Goal: Communication & Community: Answer question/provide support

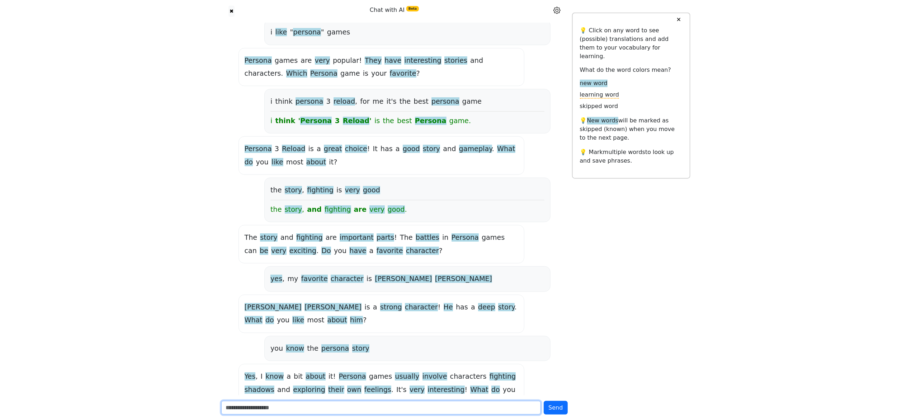
scroll to position [814, 0]
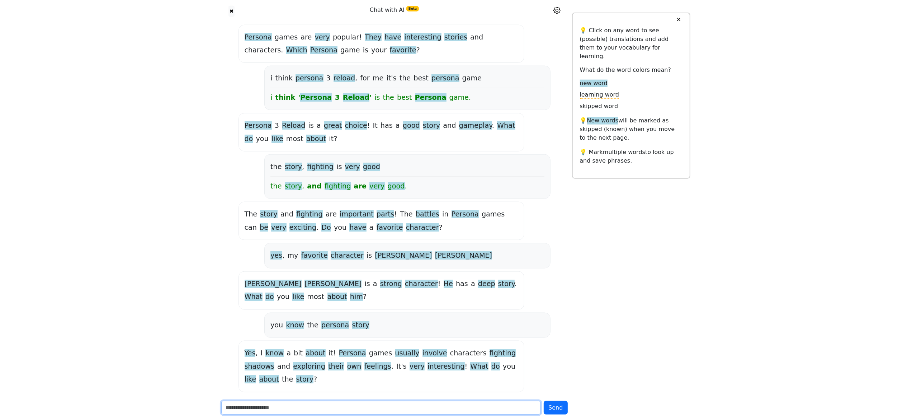
click at [398, 180] on input "text" at bounding box center [381, 407] width 320 height 14
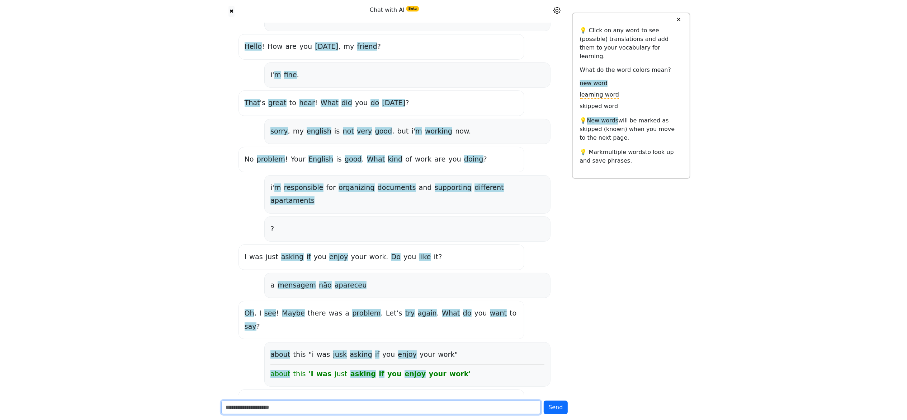
scroll to position [0, 0]
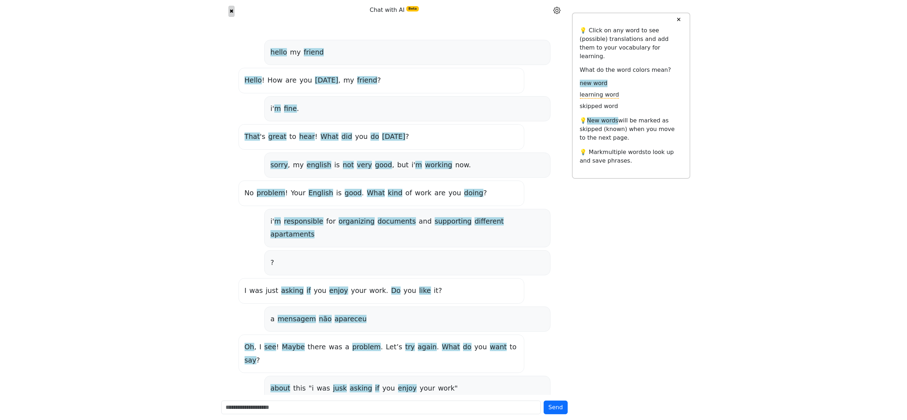
click at [227, 12] on div "✖" at bounding box center [232, 11] width 30 height 11
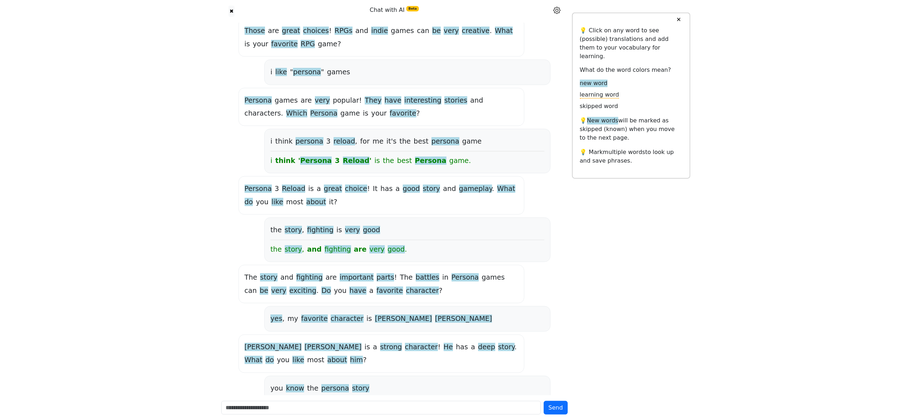
scroll to position [814, 0]
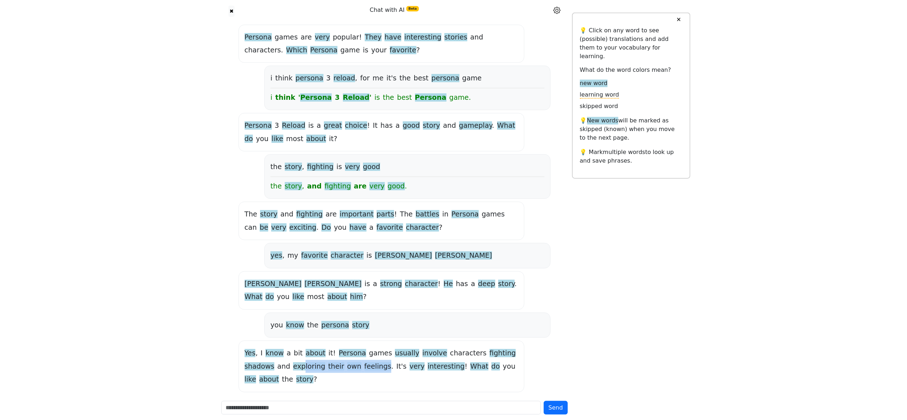
drag, startPoint x: 270, startPoint y: 350, endPoint x: 345, endPoint y: 353, distance: 75.4
click at [345, 180] on div "Yes , I know a bit about it ! Persona games usually involve characters fighting…" at bounding box center [382, 365] width 274 height 39
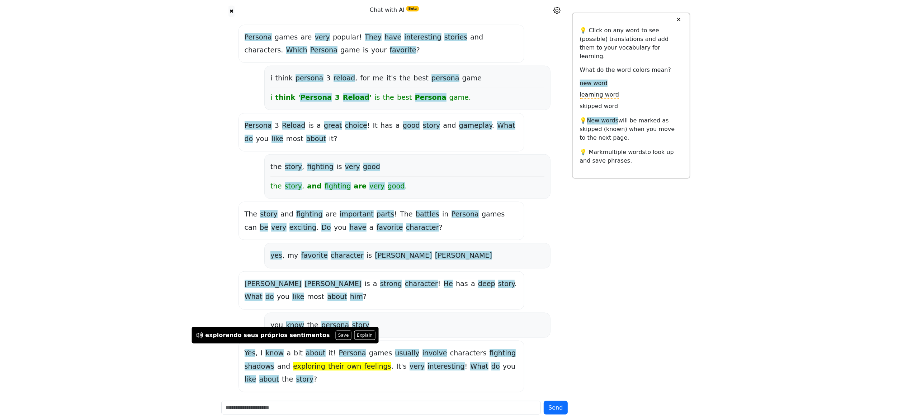
click at [313, 180] on div "Yes , I know a bit about it ! Persona games usually involve characters fighting…" at bounding box center [381, 365] width 286 height 51
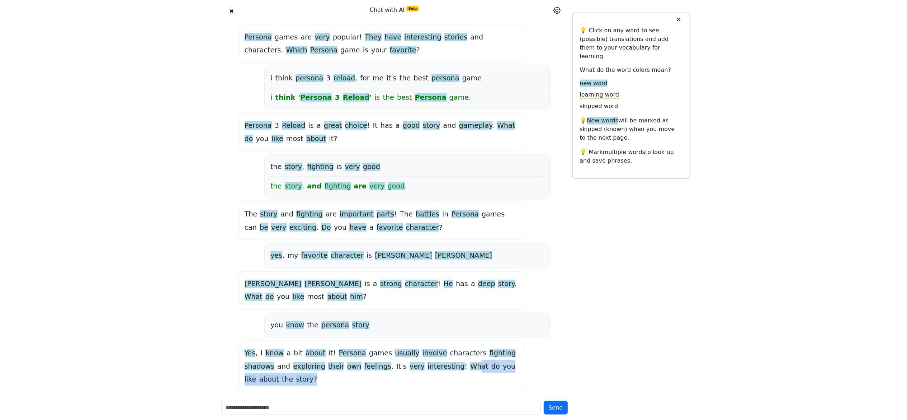
drag, startPoint x: 422, startPoint y: 347, endPoint x: 262, endPoint y: 364, distance: 161.6
click at [262, 180] on div "Yes , I know a bit about it ! Persona games usually involve characters fighting…" at bounding box center [382, 365] width 274 height 39
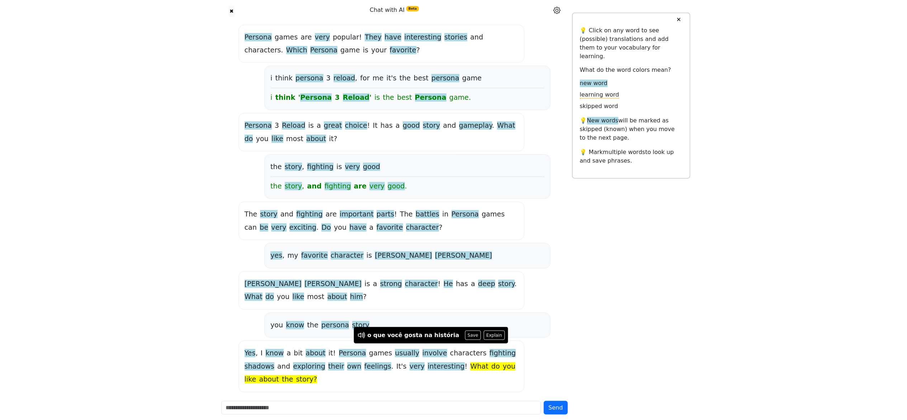
click at [343, 180] on div "Yes , I know a bit about it ! Persona games usually involve characters fighting…" at bounding box center [381, 365] width 286 height 51
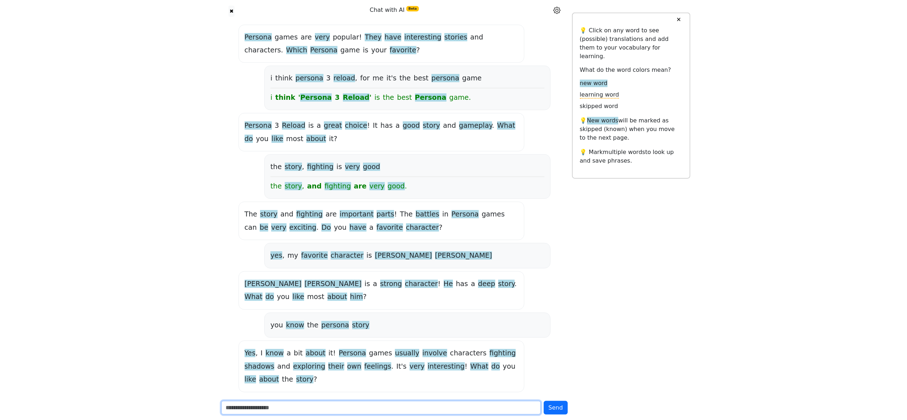
click at [303, 180] on input "text" at bounding box center [381, 407] width 320 height 14
type input "**********"
click at [521, 180] on button "Send" at bounding box center [556, 407] width 24 height 14
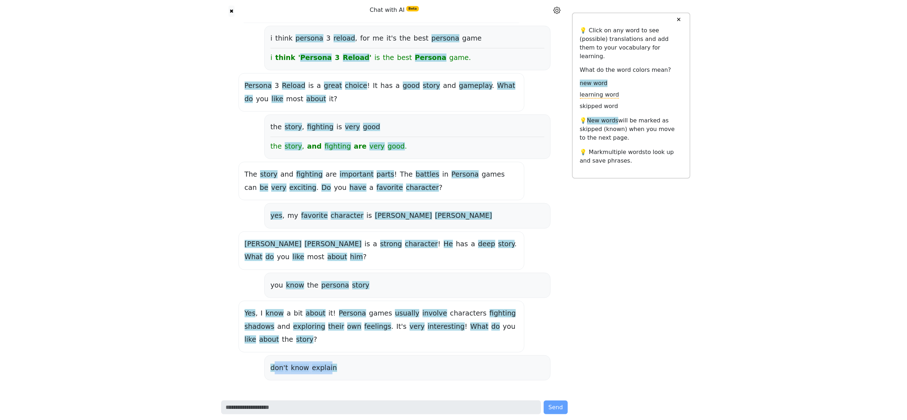
drag, startPoint x: 276, startPoint y: 351, endPoint x: 326, endPoint y: 360, distance: 50.2
click at [326, 180] on div "don ' t know explain" at bounding box center [407, 367] width 286 height 25
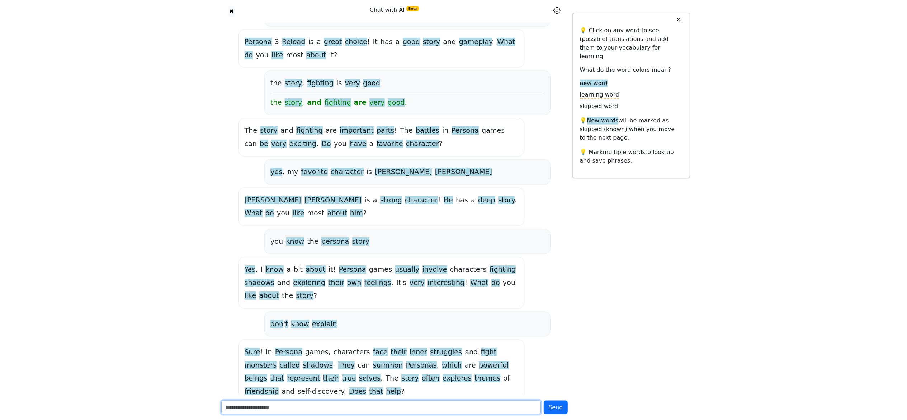
scroll to position [909, 0]
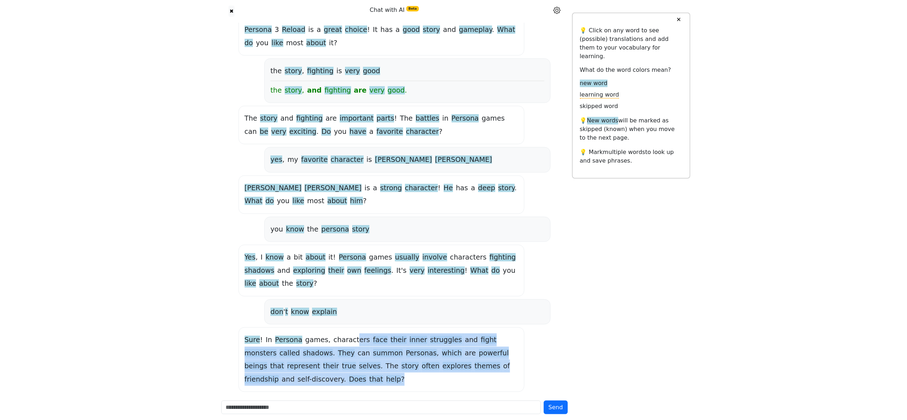
drag, startPoint x: 344, startPoint y: 322, endPoint x: 270, endPoint y: 363, distance: 83.6
click at [270, 180] on div "Sure ! In Persona games , characters face their inner struggles and fight monst…" at bounding box center [382, 359] width 274 height 52
drag, startPoint x: 248, startPoint y: 318, endPoint x: 253, endPoint y: 364, distance: 45.8
click at [253, 180] on div "Sure ! In Persona games , characters face their inner struggles and fight monst…" at bounding box center [382, 359] width 274 height 52
drag, startPoint x: 252, startPoint y: 321, endPoint x: 252, endPoint y: 364, distance: 42.7
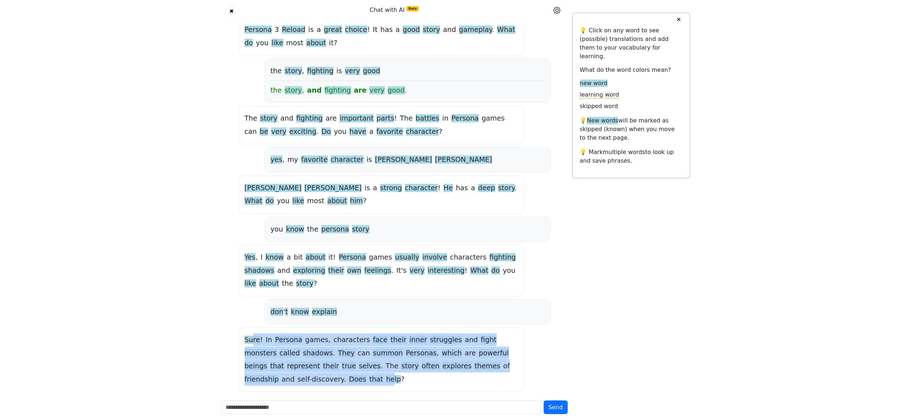
click at [252, 180] on div "Sure ! In Persona games , characters face their inner struggles and fight monst…" at bounding box center [382, 359] width 274 height 52
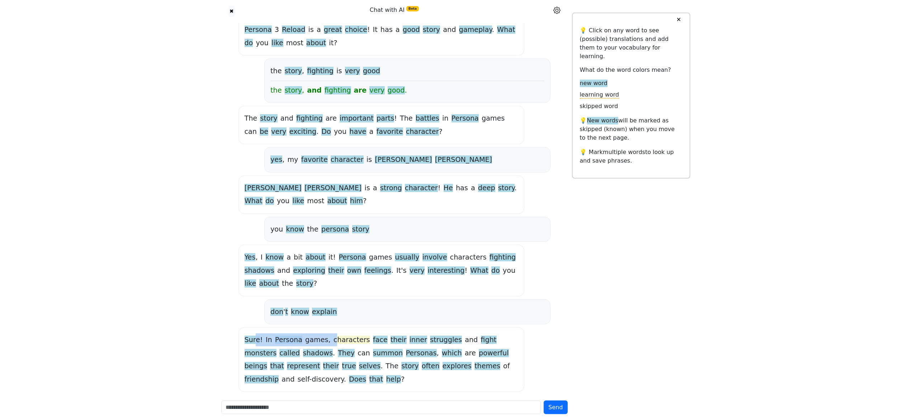
drag, startPoint x: 253, startPoint y: 321, endPoint x: 324, endPoint y: 323, distance: 71.0
click at [324, 180] on div "Sure ! In Persona games , characters face their inner struggles and fight monst…" at bounding box center [382, 359] width 274 height 52
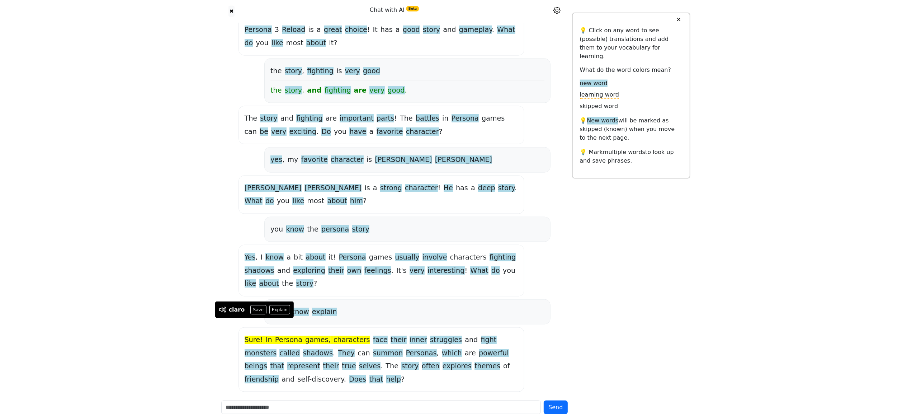
click at [338, 180] on span "They" at bounding box center [346, 353] width 17 height 9
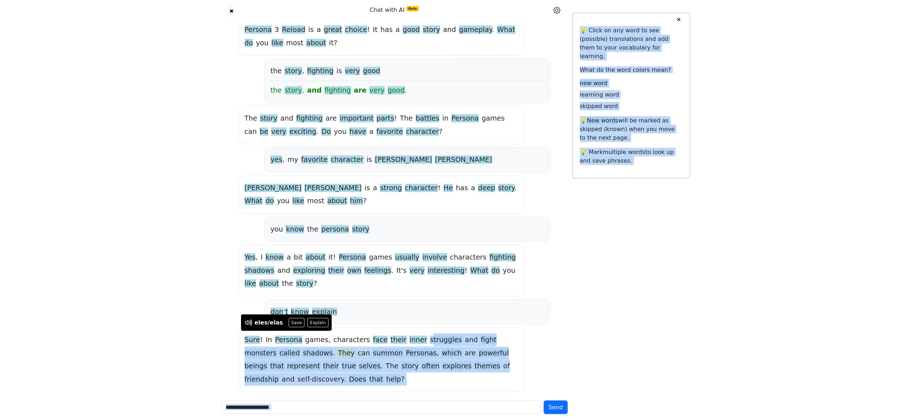
drag, startPoint x: 250, startPoint y: 321, endPoint x: 408, endPoint y: 326, distance: 157.5
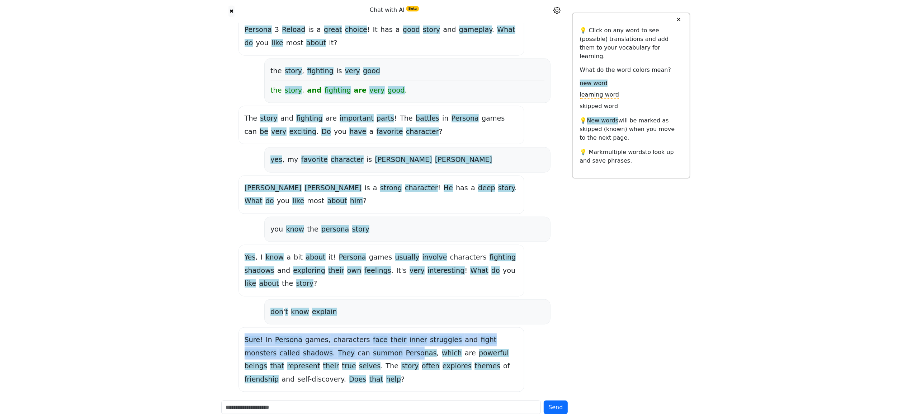
drag, startPoint x: 242, startPoint y: 321, endPoint x: 351, endPoint y: 341, distance: 111.4
click at [351, 180] on div "Sure ! In Persona games , characters face their inner struggles and fight monst…" at bounding box center [381, 359] width 286 height 65
drag, startPoint x: 248, startPoint y: 323, endPoint x: 360, endPoint y: 339, distance: 113.2
click at [360, 180] on div "Sure ! In Persona games , characters face their inner struggles and fight monst…" at bounding box center [382, 359] width 274 height 52
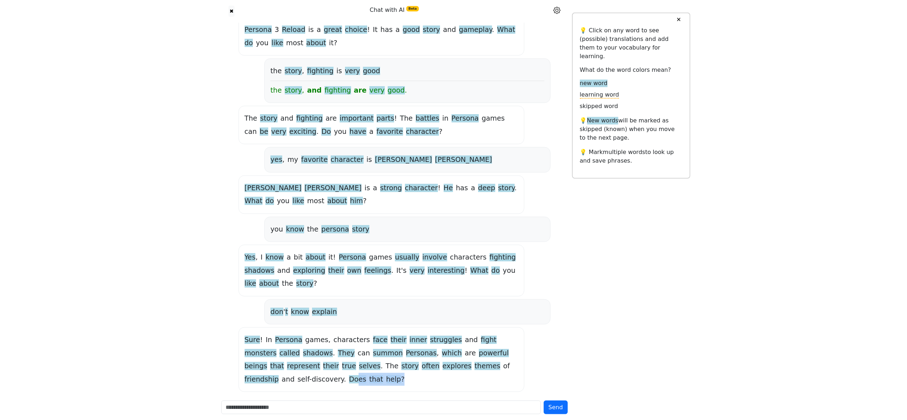
drag, startPoint x: 494, startPoint y: 347, endPoint x: 268, endPoint y: 363, distance: 226.5
click at [268, 180] on div "Sure ! In Persona games , characters face their inner struggles and fight monst…" at bounding box center [382, 359] width 274 height 52
click at [401, 180] on div "Sure ! In Persona games , characters face their inner struggles and fight monst…" at bounding box center [382, 359] width 274 height 52
click at [376, 180] on div "Send" at bounding box center [394, 406] width 355 height 25
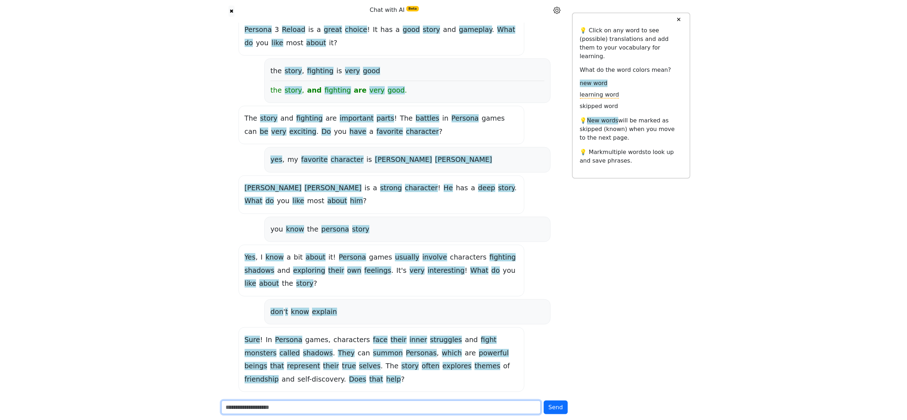
click at [351, 180] on input "text" at bounding box center [381, 407] width 320 height 14
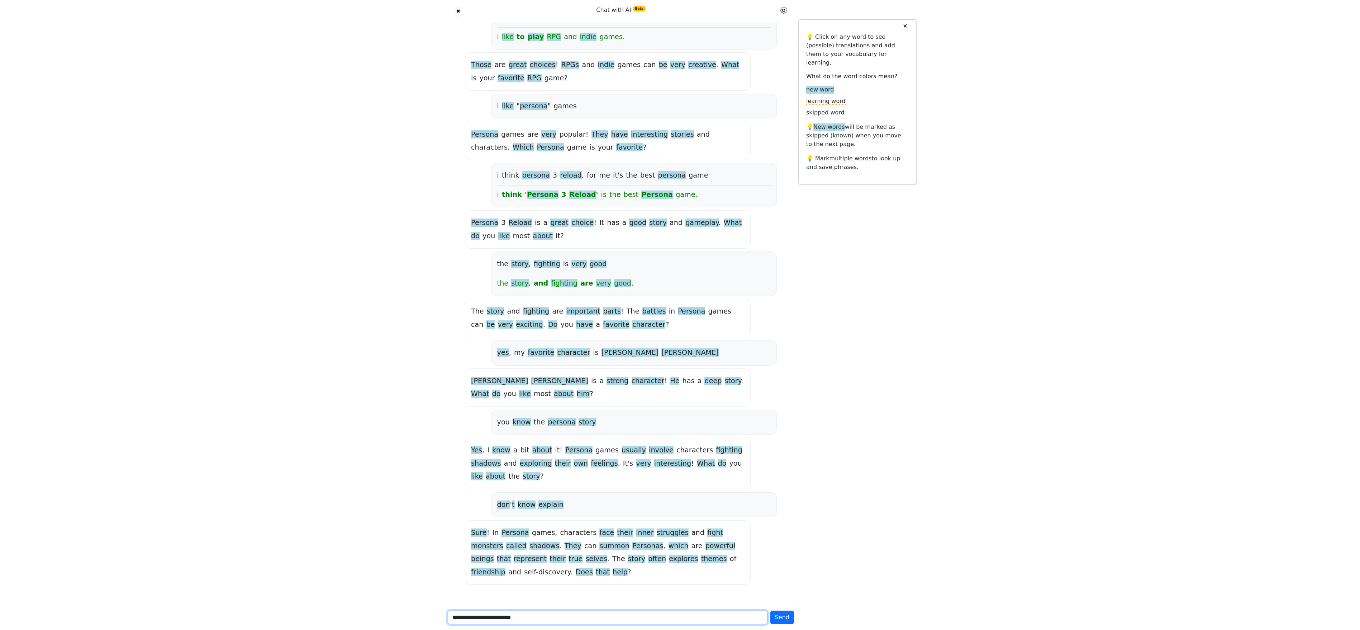
type input "**********"
click at [521, 180] on button "Send" at bounding box center [783, 617] width 24 height 14
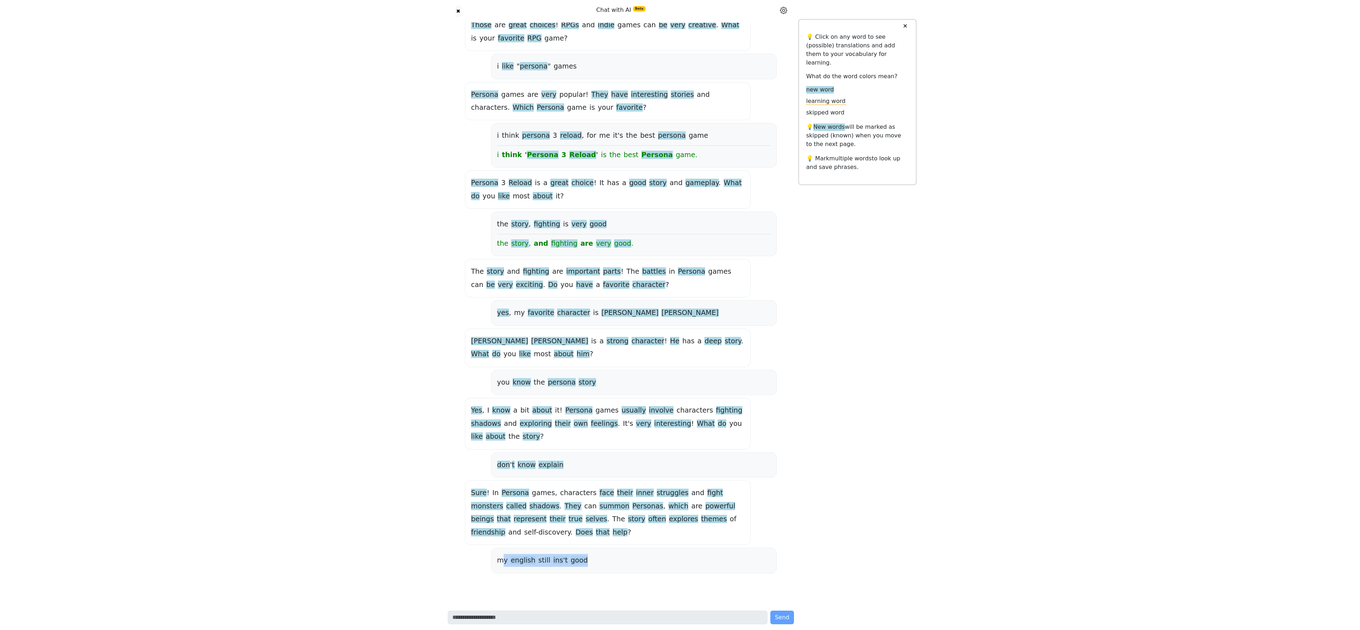
drag, startPoint x: 501, startPoint y: 560, endPoint x: 587, endPoint y: 561, distance: 86.1
click at [521, 180] on div "my english still ins ' t good" at bounding box center [634, 560] width 274 height 13
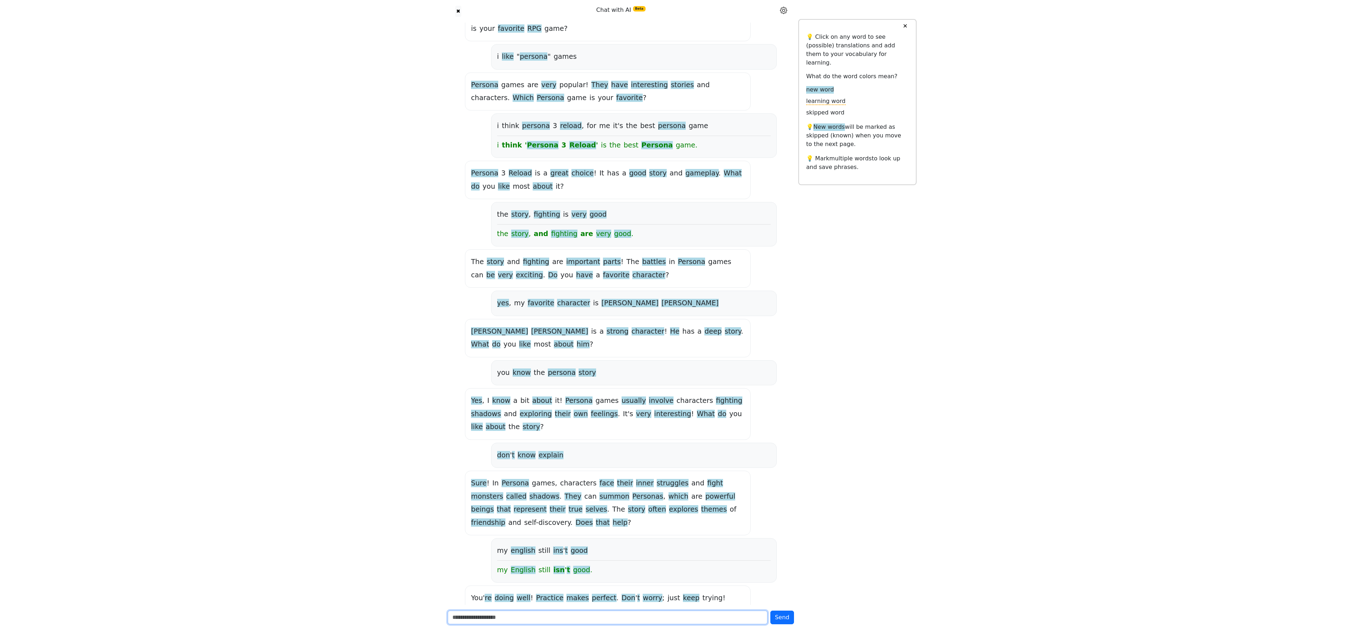
scroll to position [795, 0]
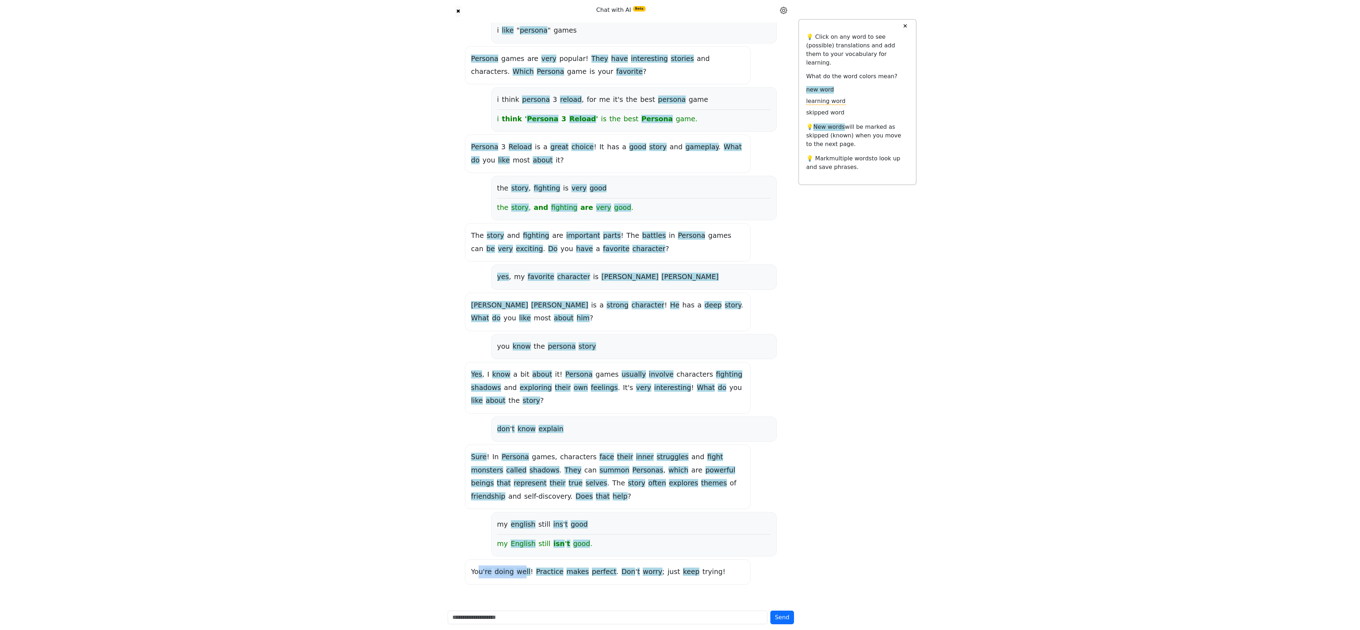
drag, startPoint x: 477, startPoint y: 574, endPoint x: 522, endPoint y: 573, distance: 45.2
click at [521, 180] on div "You ' re doing well ! Practice makes perfect . Don ' t worry ; just keep trying…" at bounding box center [608, 571] width 274 height 13
drag, startPoint x: 645, startPoint y: 574, endPoint x: 691, endPoint y: 575, distance: 45.2
click at [521, 180] on div "You ' re doing well ! Practice makes perfect . Don ' t worry ; just keep trying…" at bounding box center [608, 571] width 274 height 13
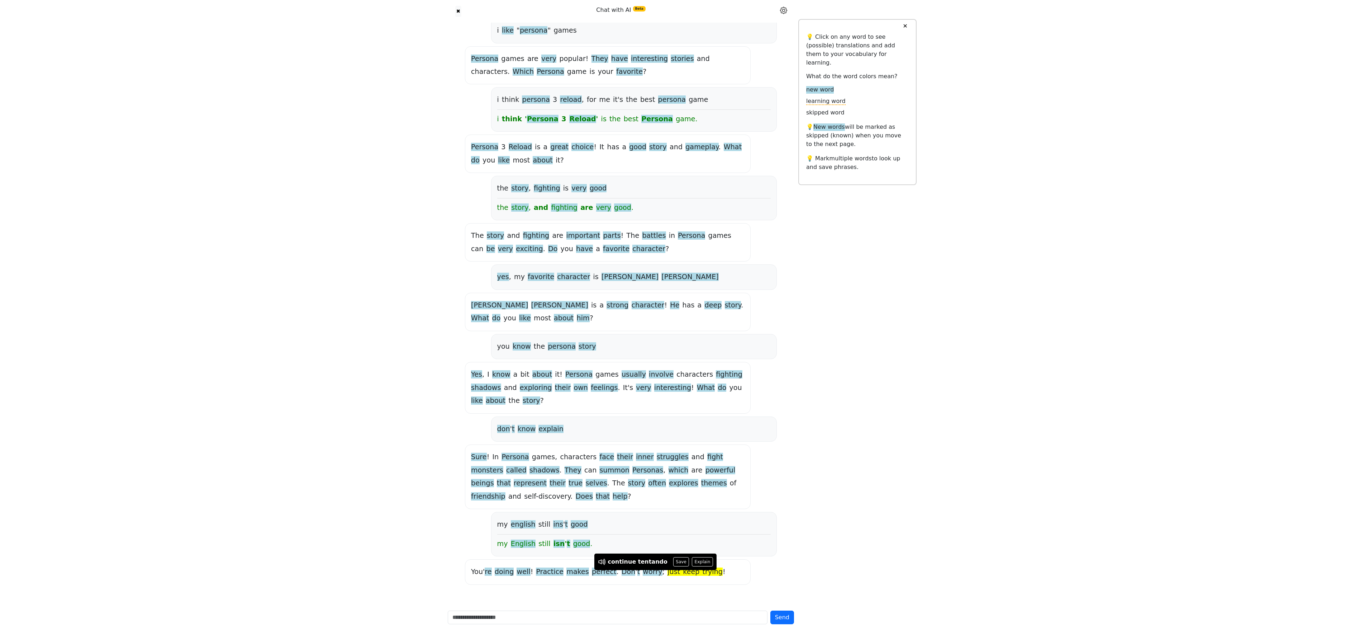
drag, startPoint x: 586, startPoint y: 612, endPoint x: 585, endPoint y: 616, distance: 3.7
click at [521, 180] on input "text" at bounding box center [608, 617] width 320 height 14
type input "**********"
click at [521, 180] on button "Send" at bounding box center [783, 617] width 24 height 14
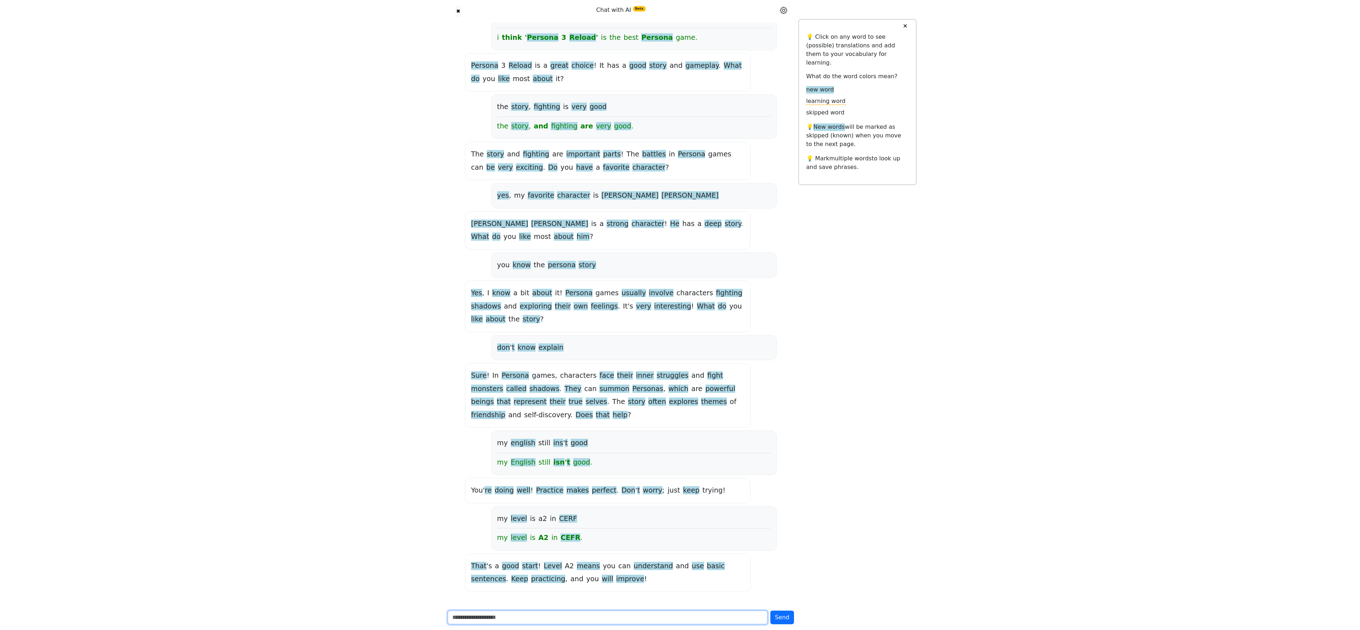
scroll to position [886, 0]
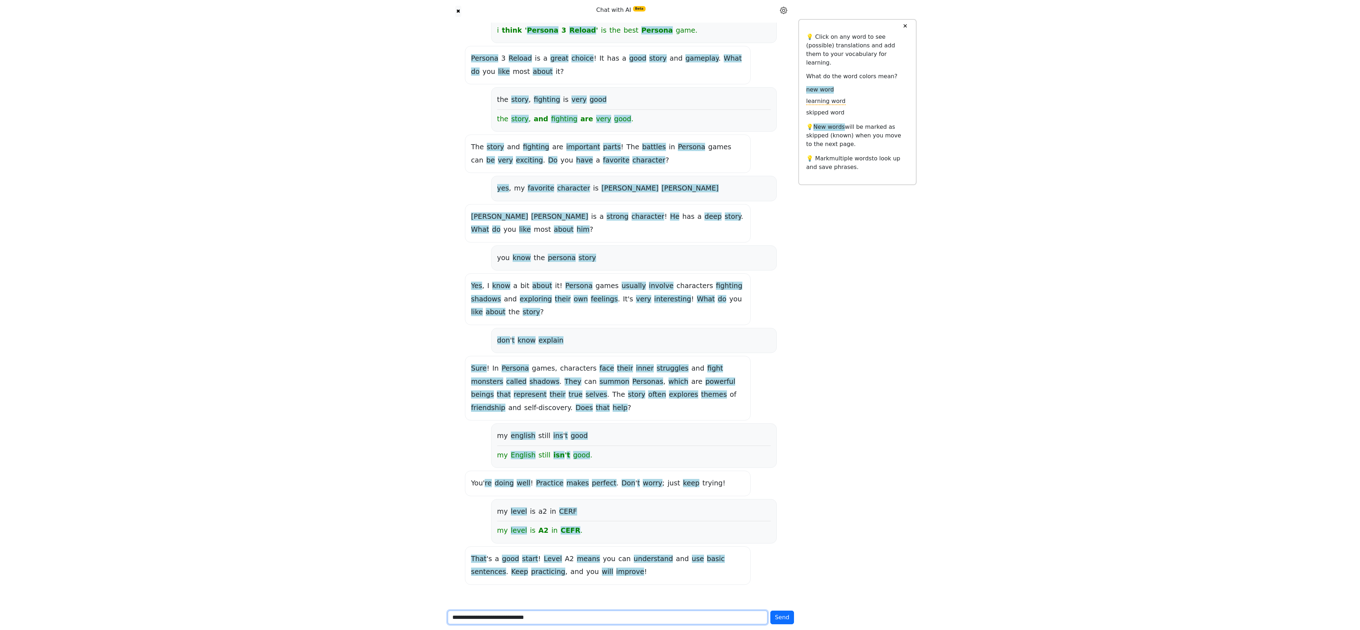
type input "**********"
click at [521, 180] on button "Send" at bounding box center [783, 617] width 24 height 14
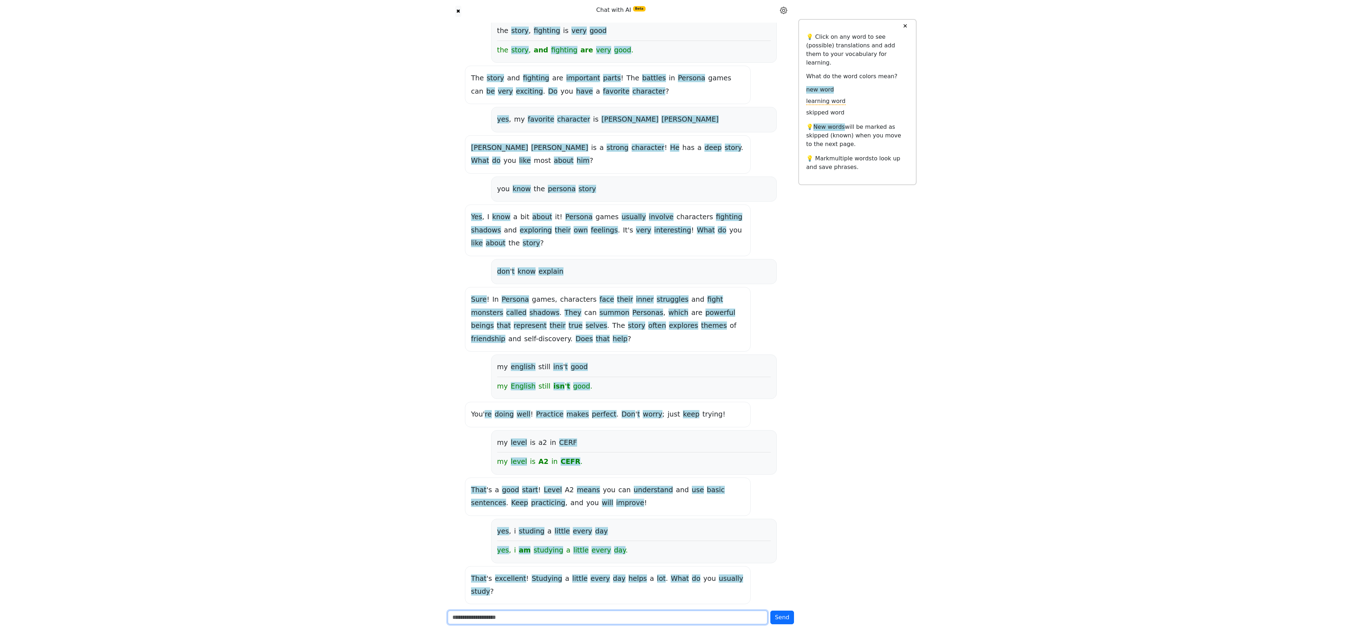
scroll to position [963, 0]
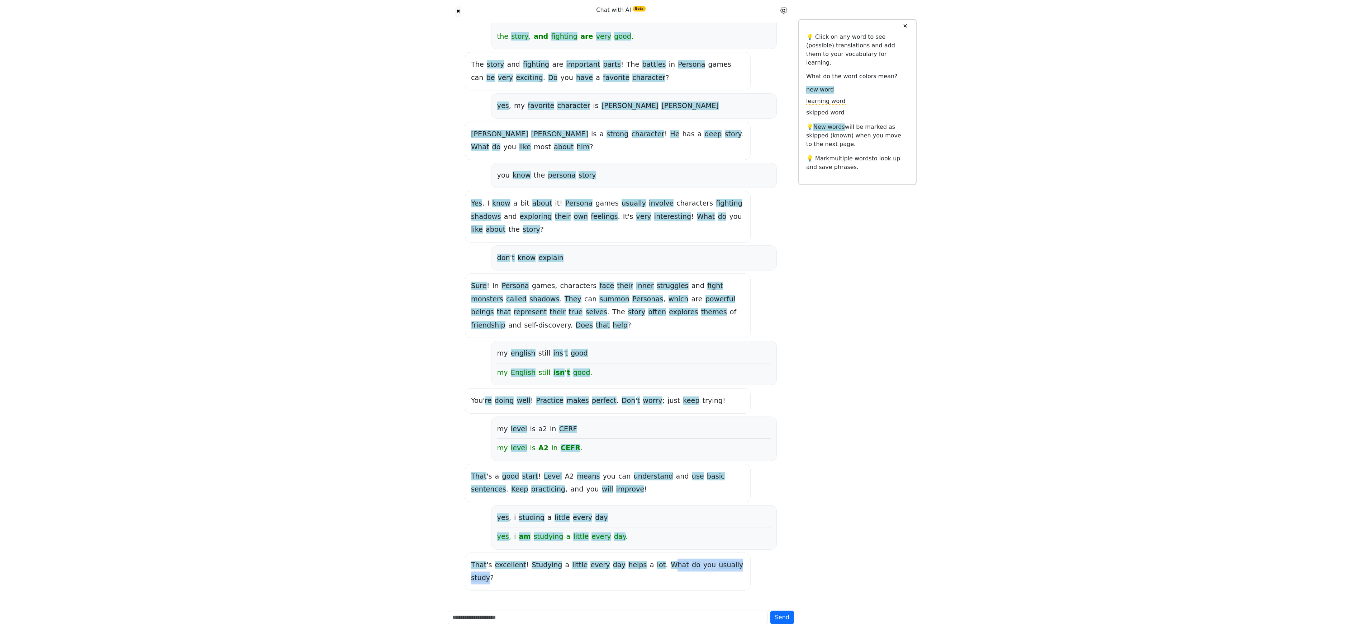
drag, startPoint x: 649, startPoint y: 572, endPoint x: 728, endPoint y: 573, distance: 78.9
click at [521, 180] on div "That ' s excellent ! Studying a little every day helps a lot . What do you usua…" at bounding box center [608, 571] width 274 height 26
click at [521, 180] on input "text" at bounding box center [608, 617] width 320 height 14
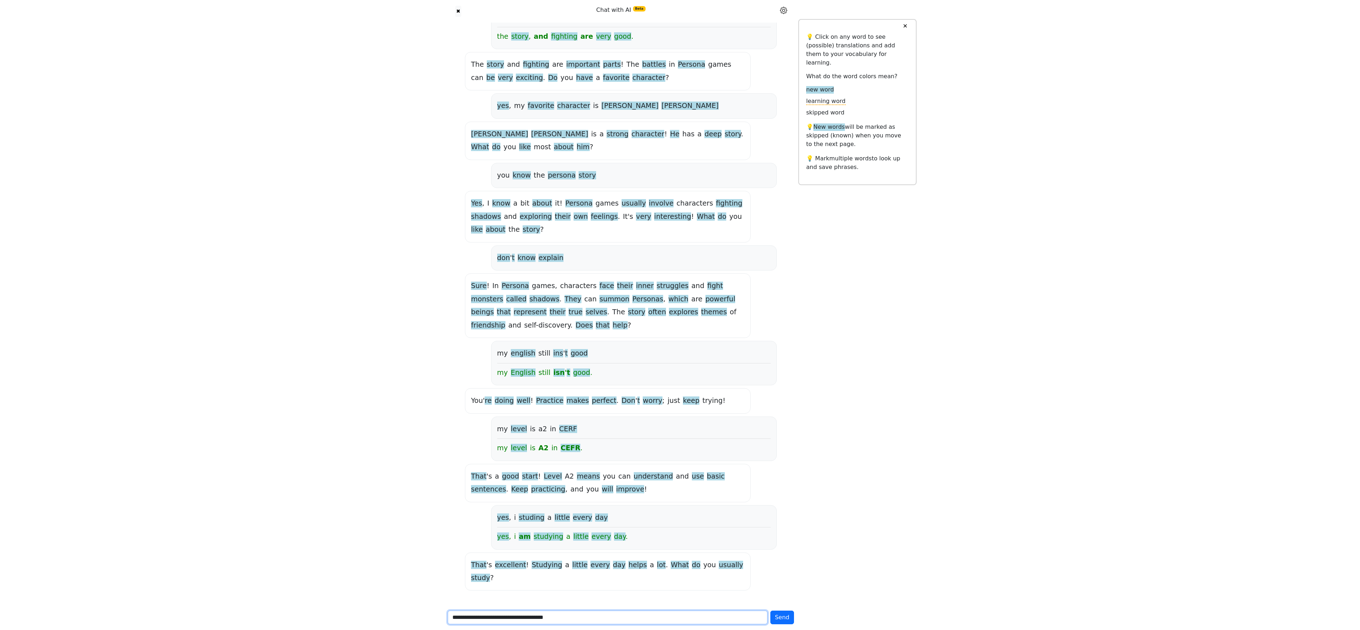
type input "**********"
click at [521, 180] on button "Send" at bounding box center [783, 617] width 24 height 14
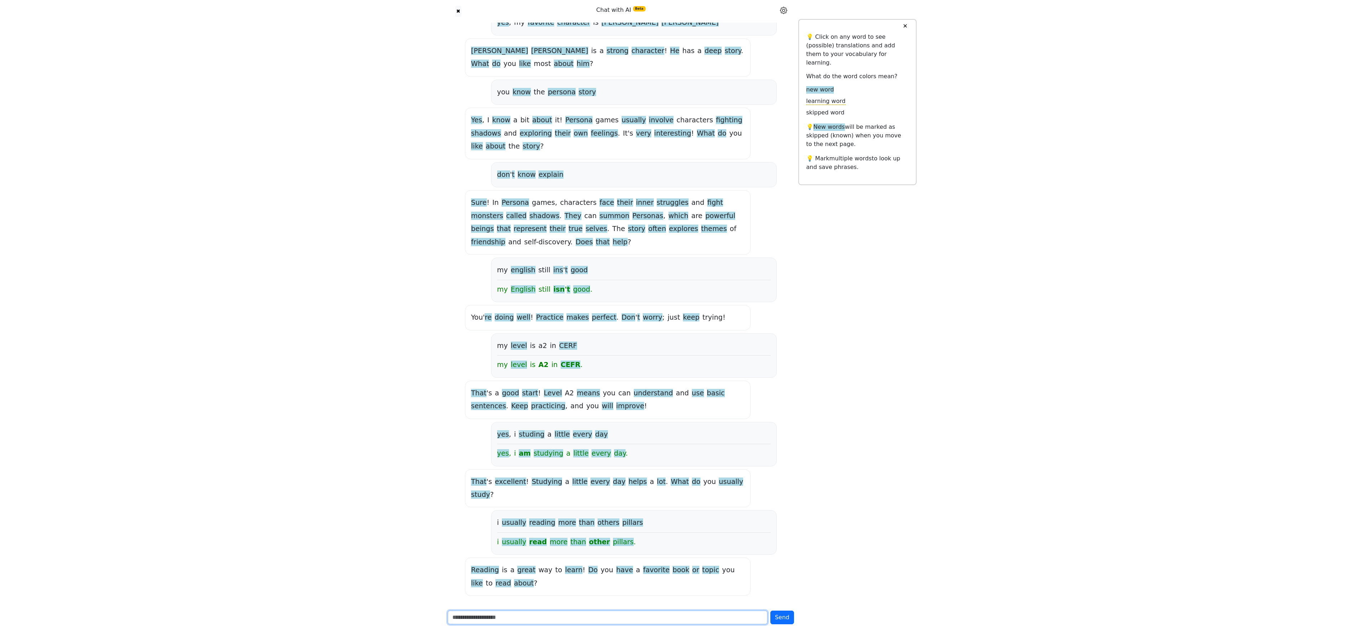
scroll to position [1054, 0]
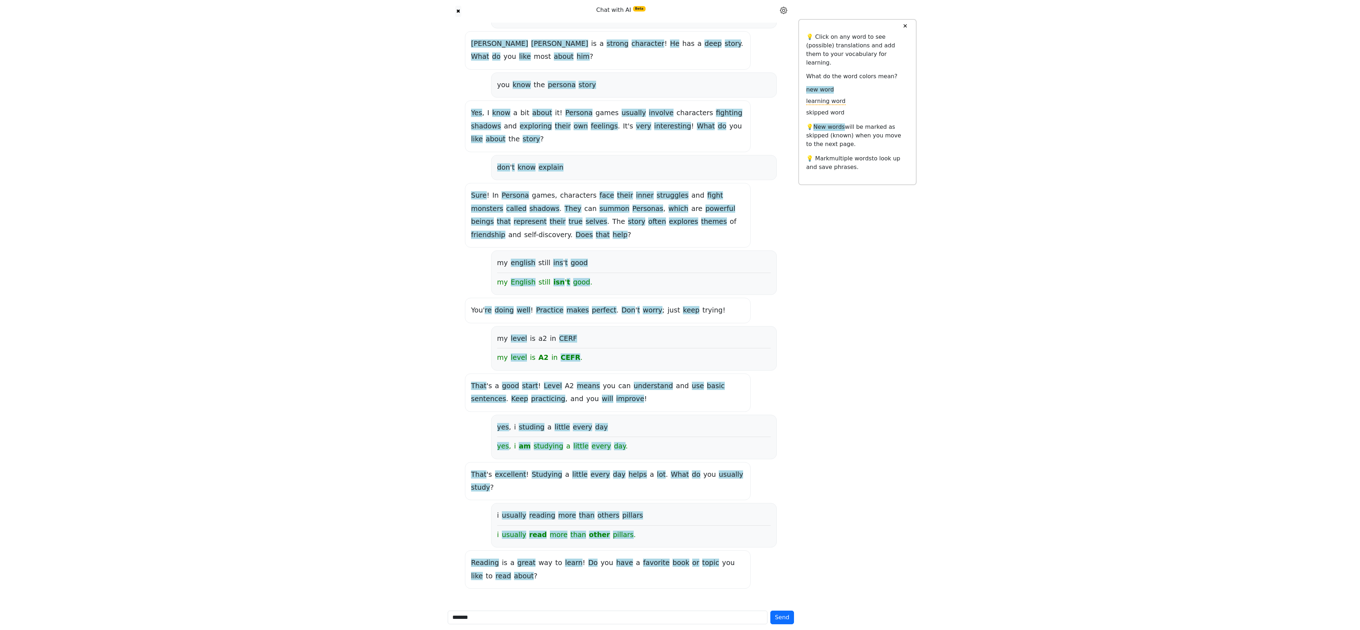
click at [504, 180] on div "****** Send" at bounding box center [621, 617] width 355 height 25
click at [508, 180] on input "******" at bounding box center [608, 617] width 320 height 14
type input "**********"
click at [521, 180] on button "Send" at bounding box center [783, 617] width 24 height 14
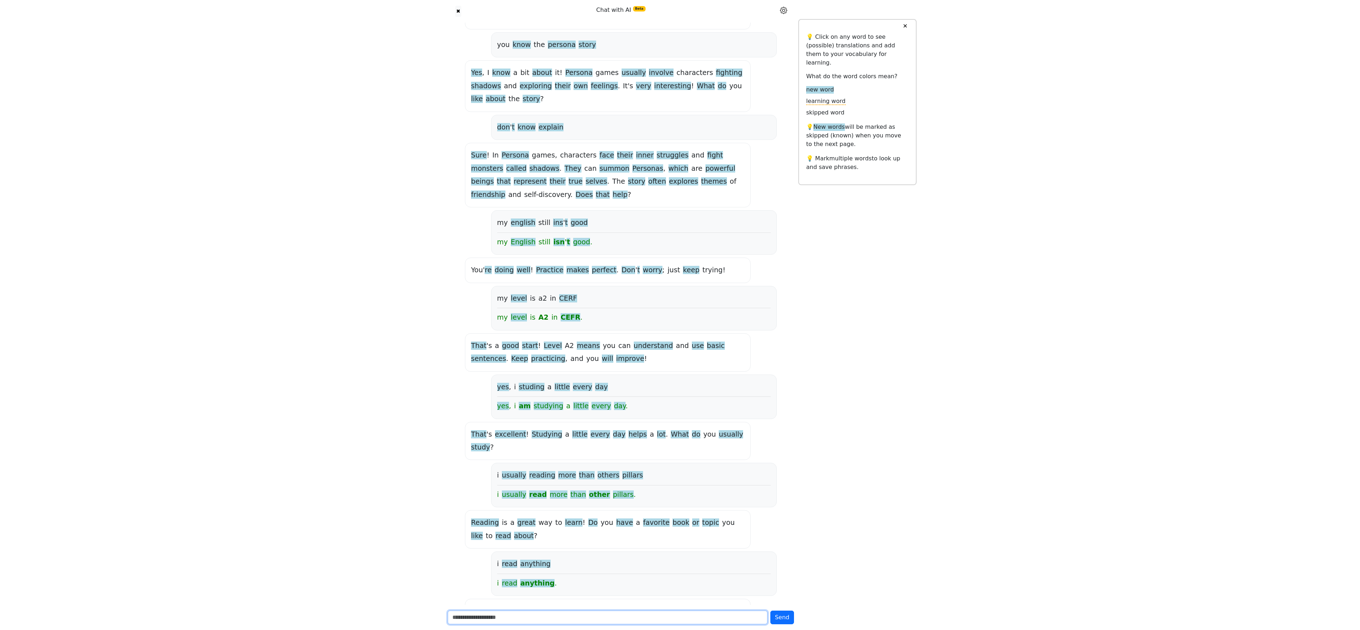
scroll to position [1144, 0]
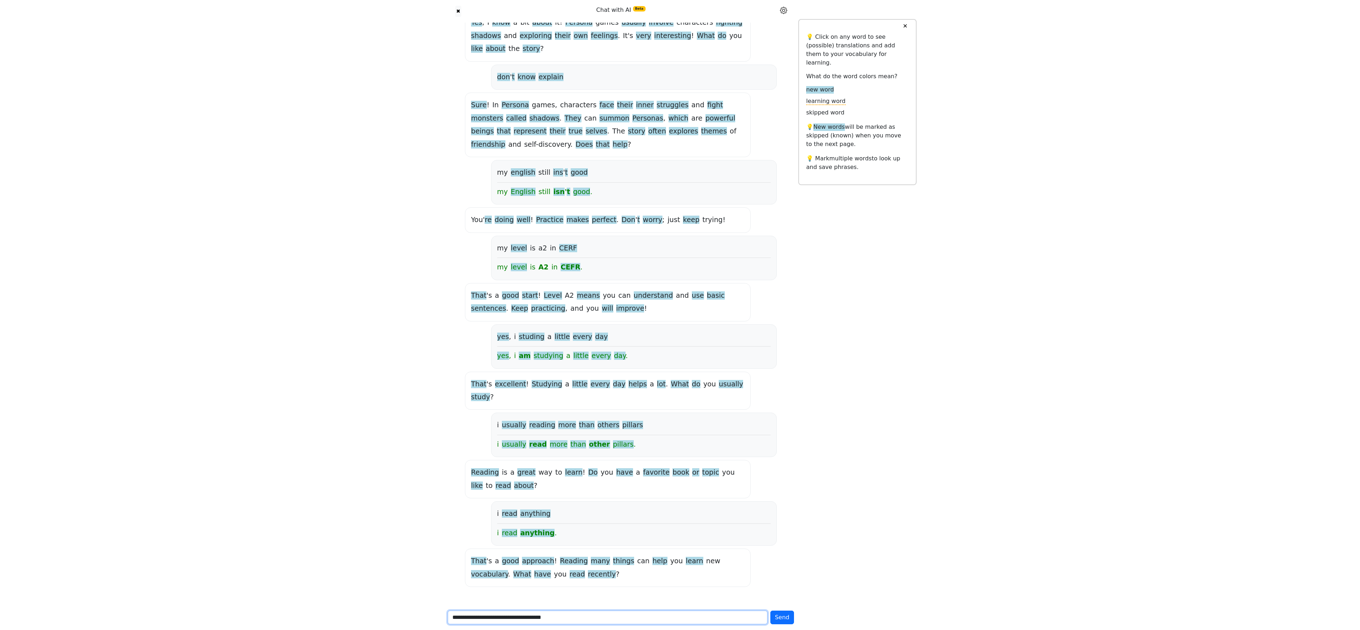
type input "**********"
click at [521, 180] on button "Send" at bounding box center [783, 617] width 24 height 14
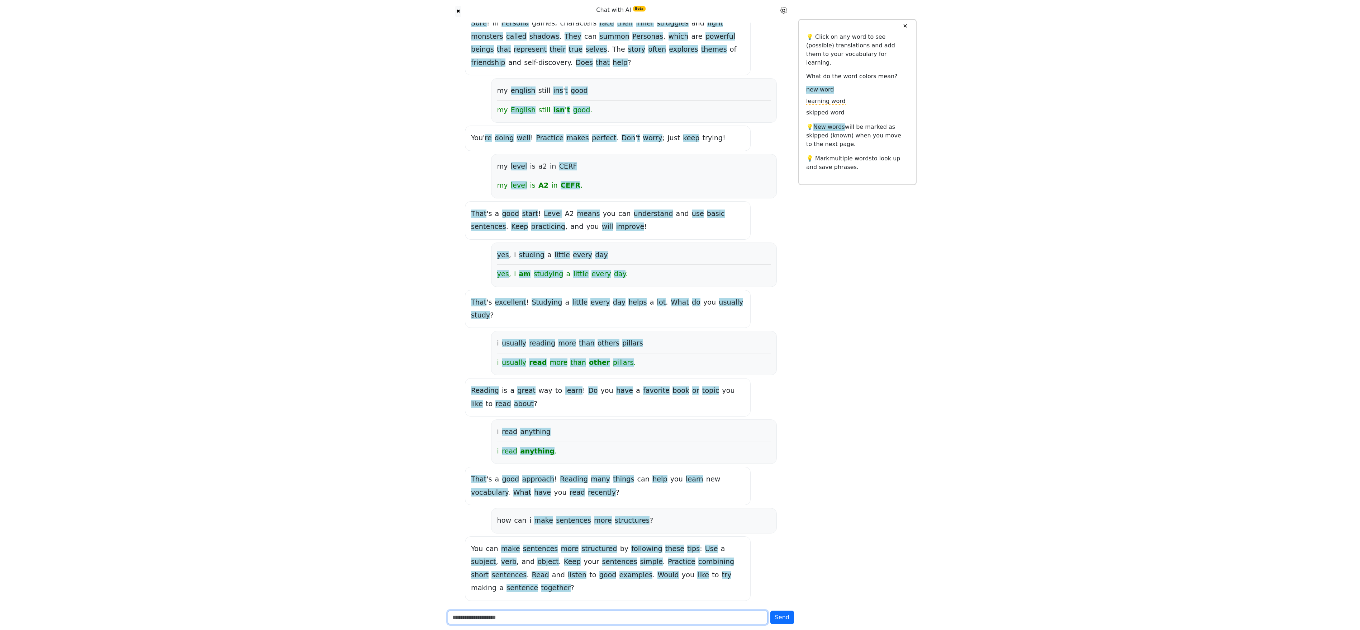
scroll to position [1228, 0]
drag, startPoint x: 503, startPoint y: 513, endPoint x: 624, endPoint y: 519, distance: 121.3
click at [521, 180] on div "how can i make sentences more structures ?" at bounding box center [634, 518] width 274 height 13
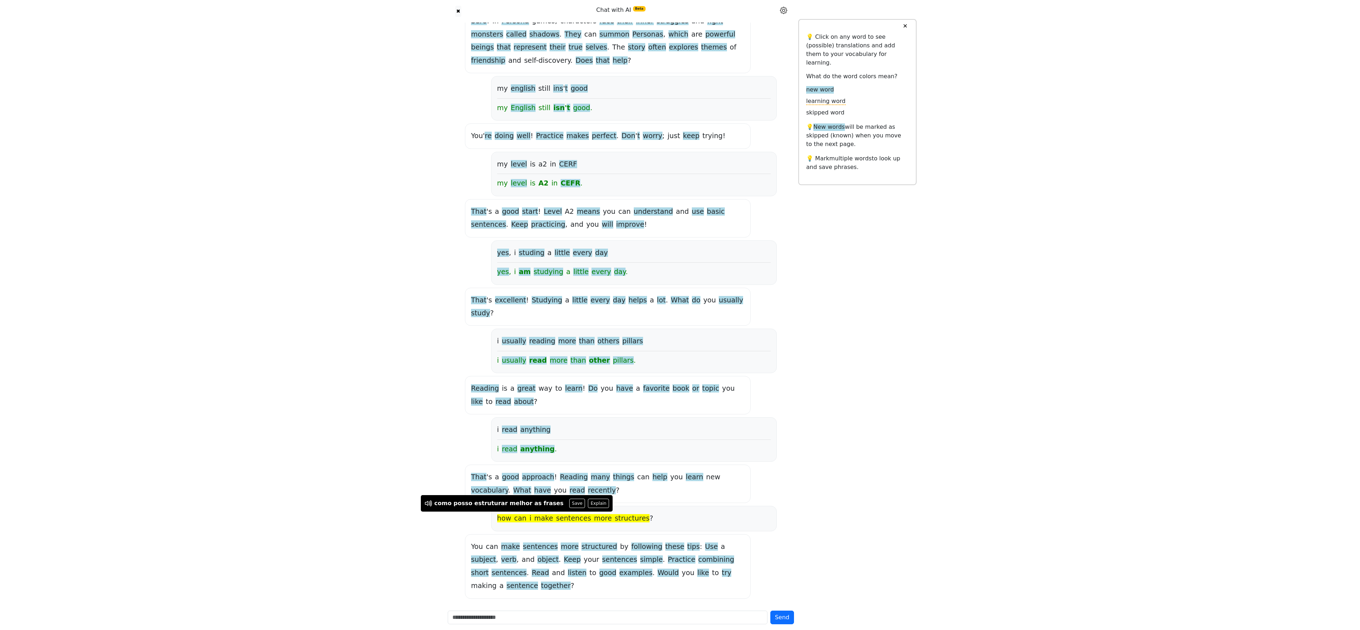
drag, startPoint x: 289, startPoint y: 495, endPoint x: 288, endPoint y: 491, distance: 4.5
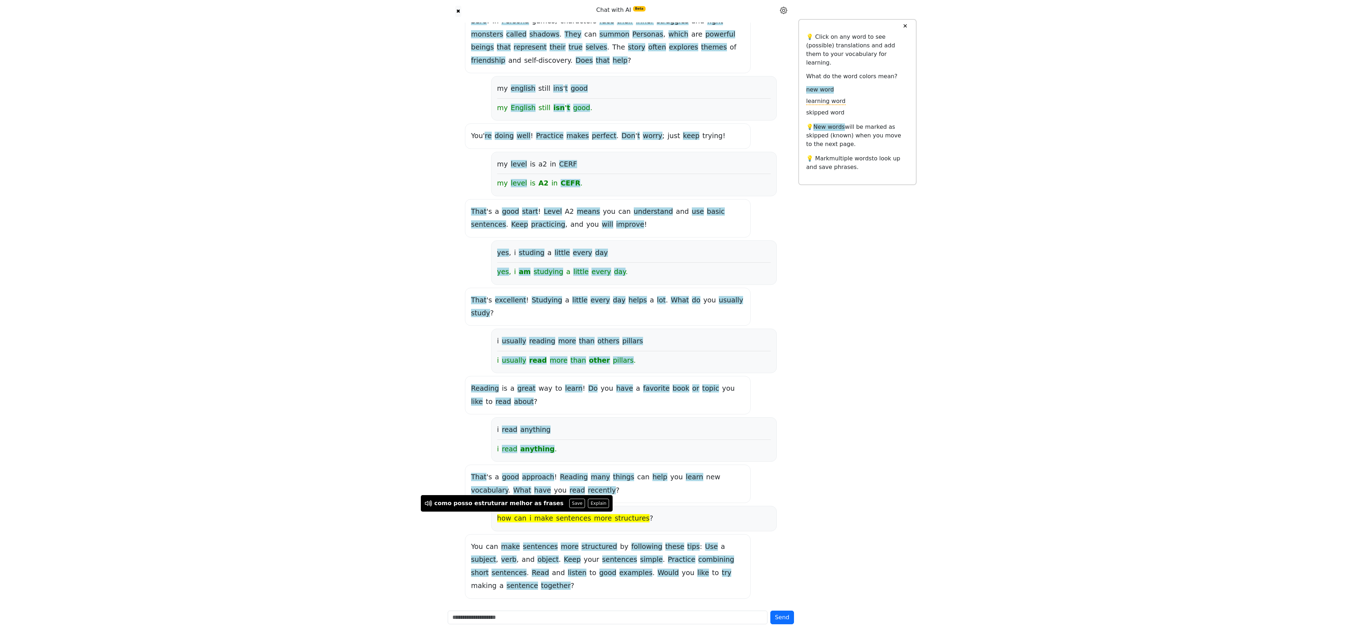
drag, startPoint x: 896, startPoint y: 462, endPoint x: 897, endPoint y: 466, distance: 3.7
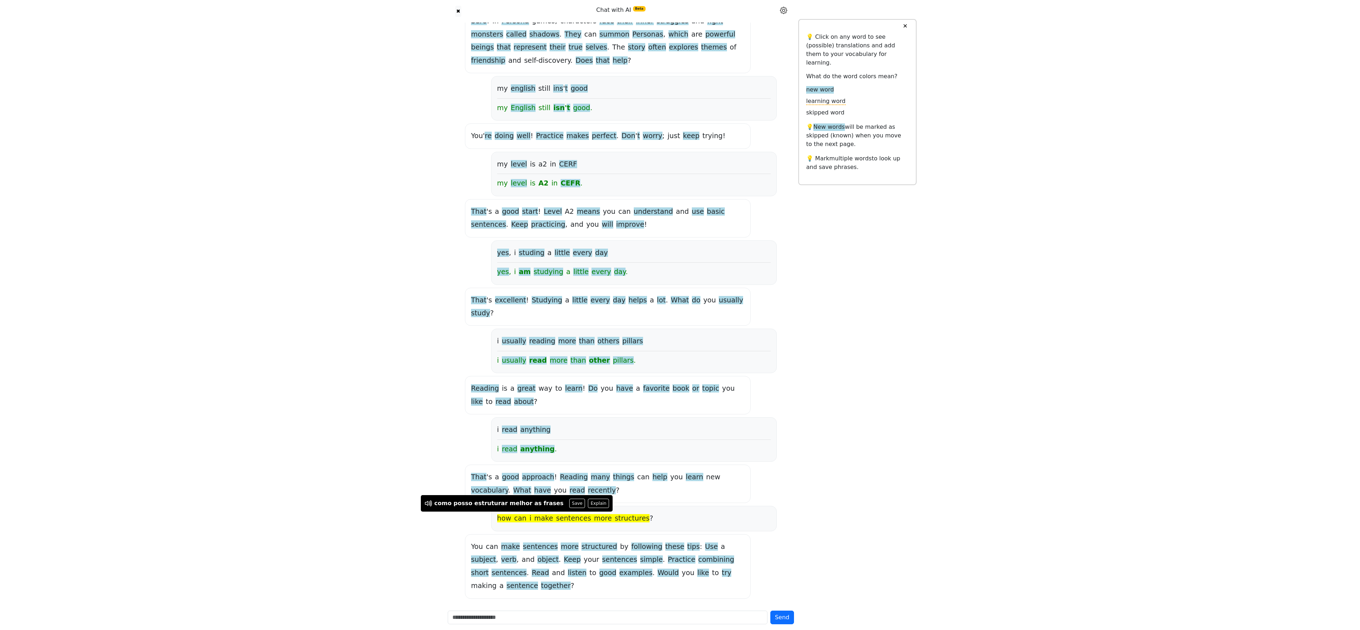
click at [521, 180] on span "Keep" at bounding box center [572, 559] width 17 height 9
click at [521, 180] on span "Would" at bounding box center [668, 572] width 21 height 9
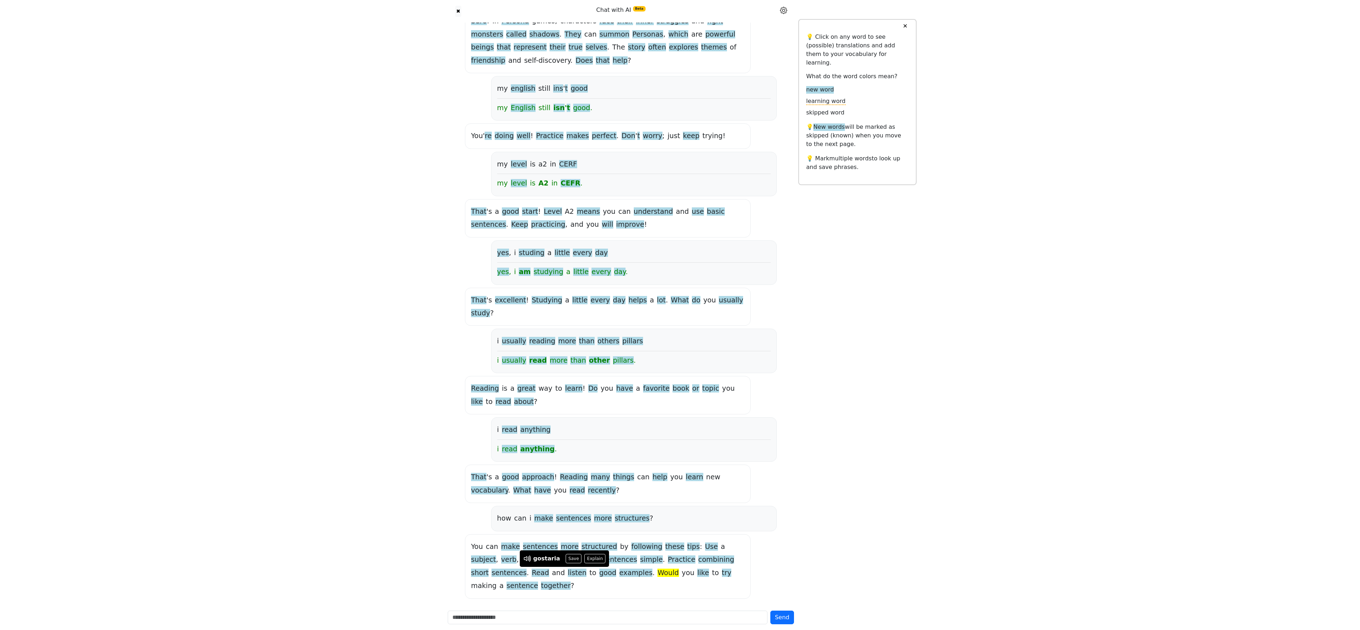
click at [521, 180] on span "Would" at bounding box center [668, 572] width 21 height 9
click at [521, 180] on span "together" at bounding box center [556, 585] width 30 height 9
drag, startPoint x: 548, startPoint y: 568, endPoint x: 711, endPoint y: 574, distance: 162.9
click at [521, 180] on div "You can make sentences more structured by following these tips : Use a subject …" at bounding box center [608, 566] width 274 height 52
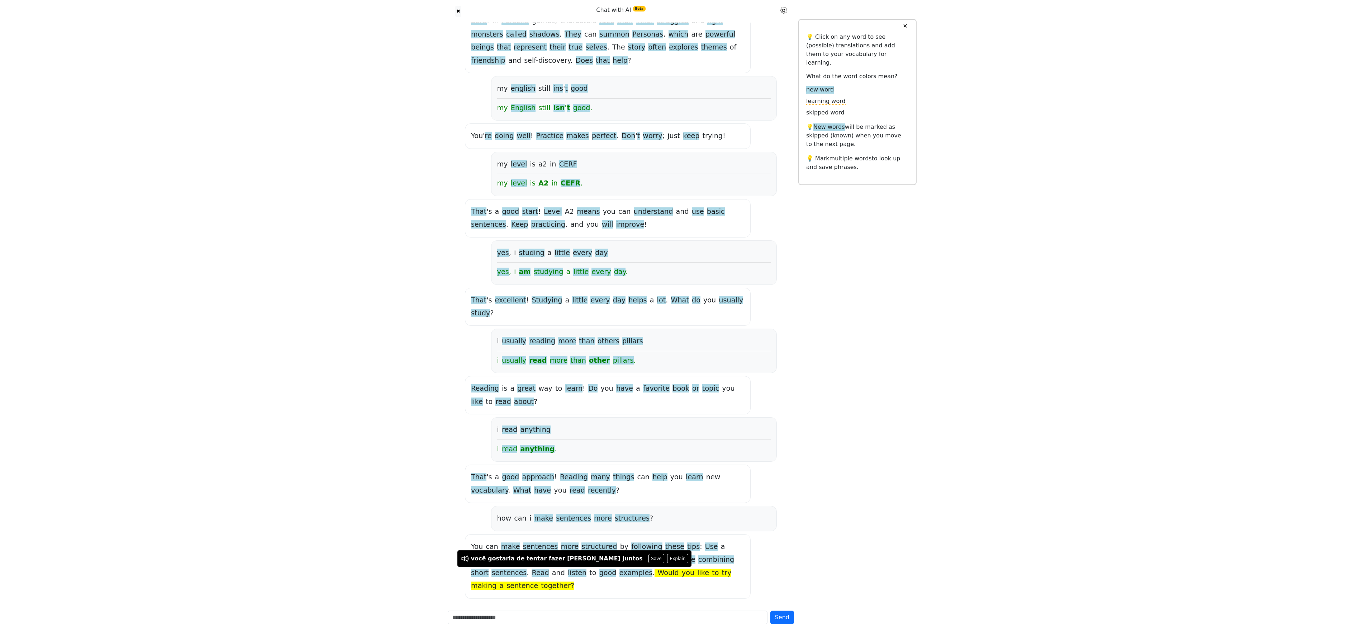
click at [521, 180] on input "text" at bounding box center [608, 617] width 320 height 14
type input "***"
click at [521, 180] on button "Send" at bounding box center [783, 617] width 24 height 14
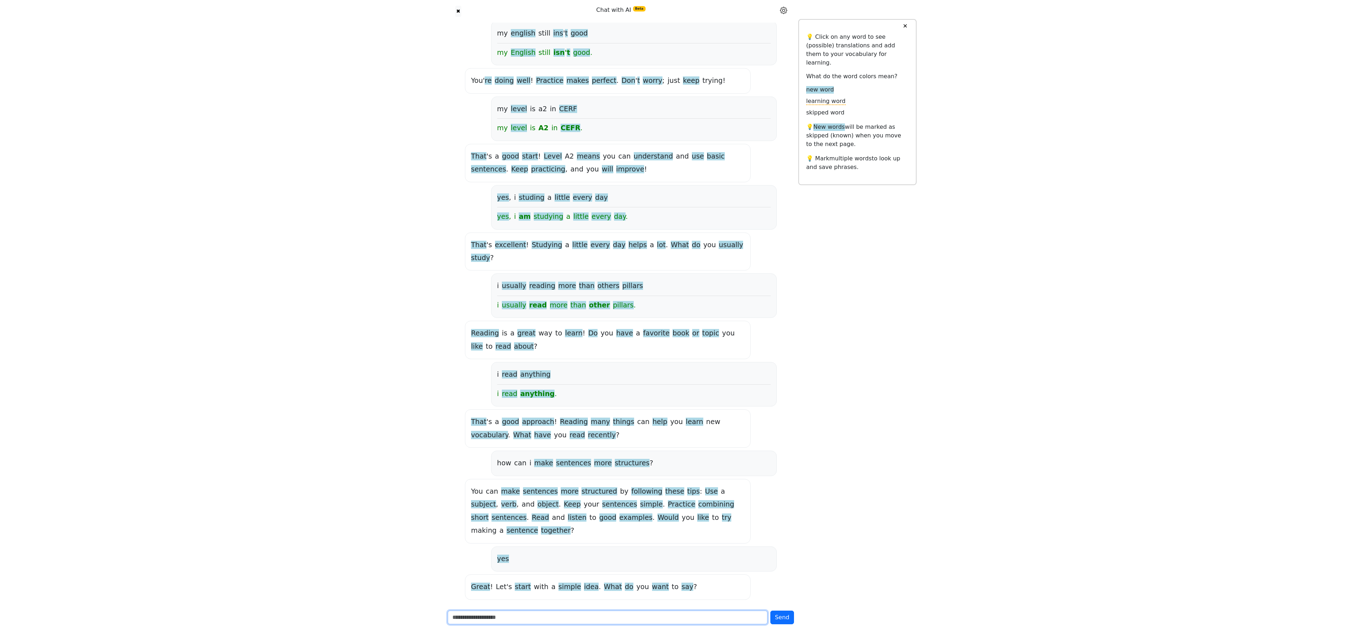
scroll to position [1285, 0]
type input "********"
click at [521, 180] on button "Send" at bounding box center [783, 617] width 24 height 14
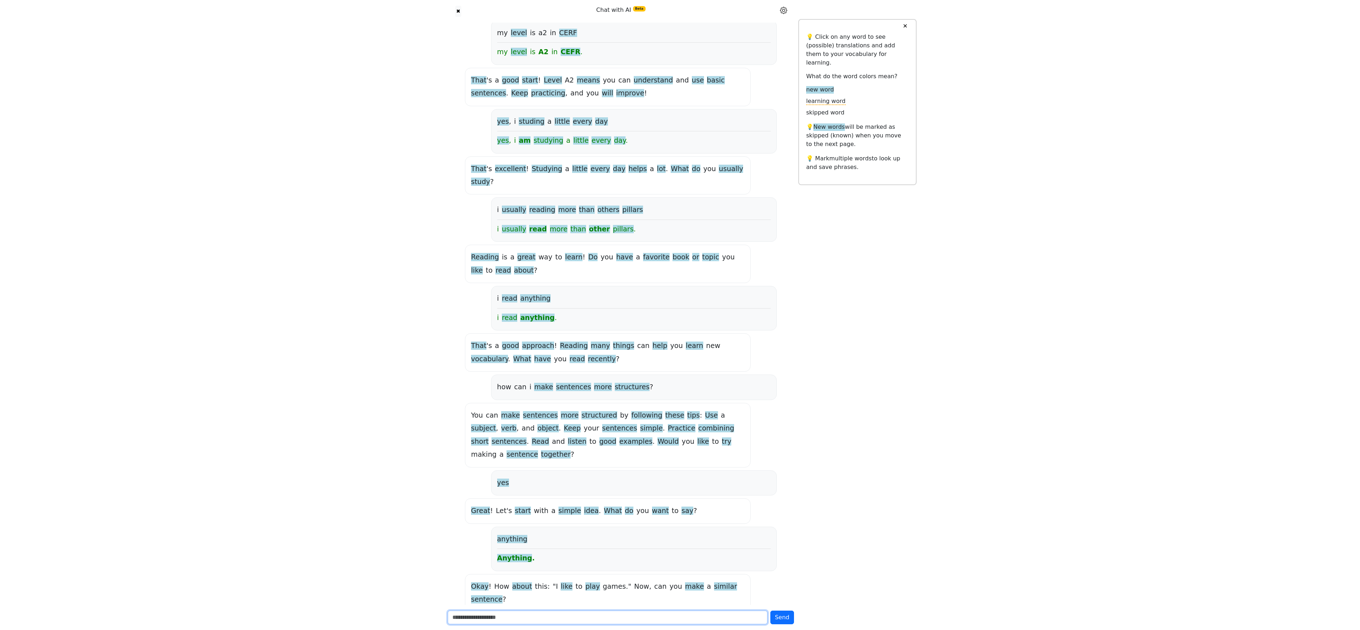
scroll to position [1363, 0]
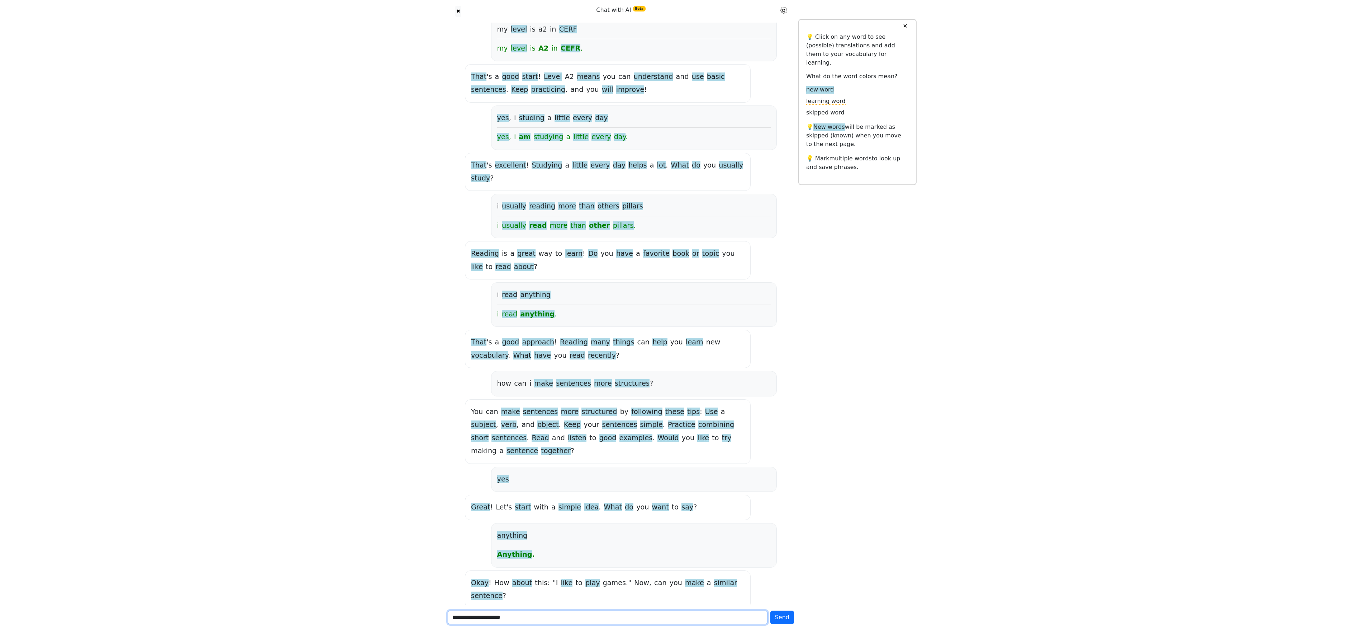
type input "**********"
click at [521, 180] on button "Send" at bounding box center [783, 617] width 24 height 14
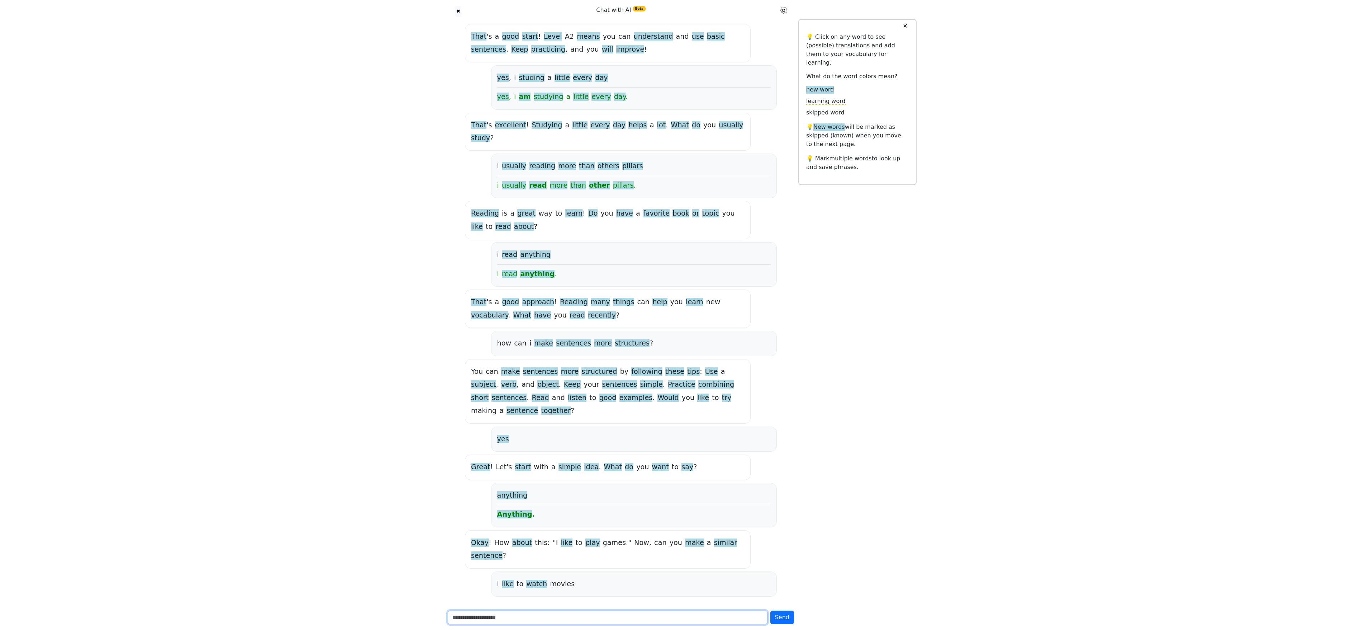
scroll to position [1391, 0]
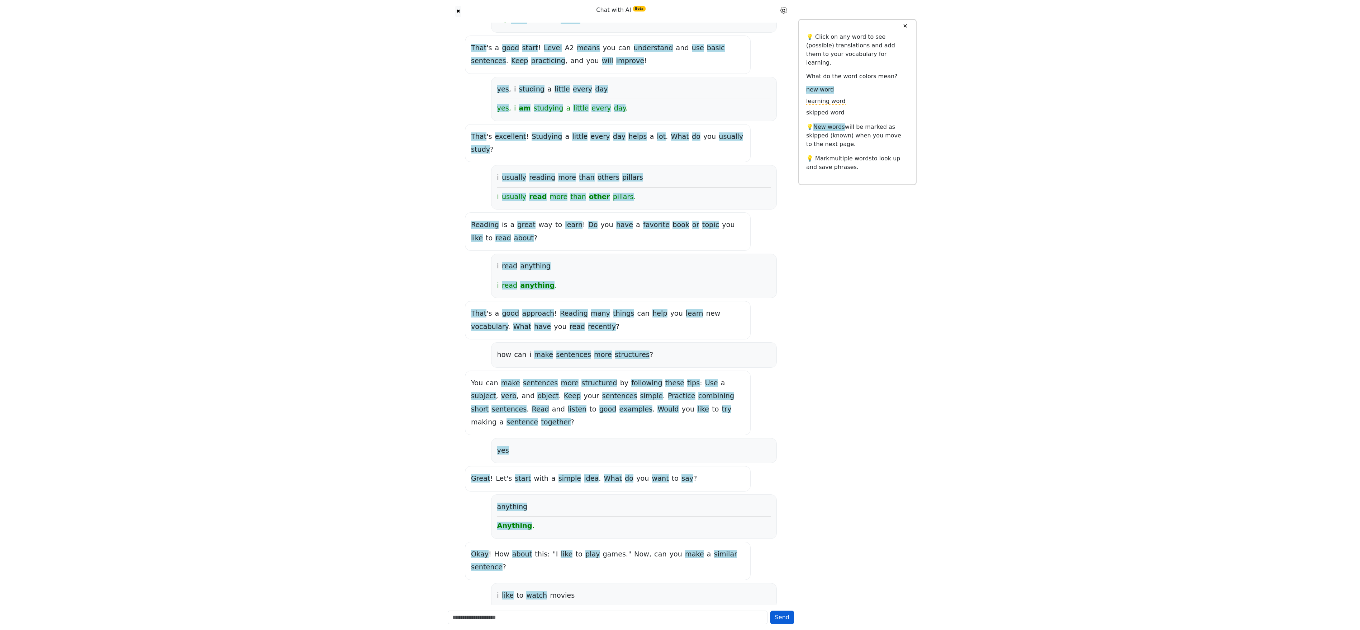
click at [521, 180] on span "Send" at bounding box center [782, 617] width 14 height 7
click at [481, 180] on input "text" at bounding box center [608, 617] width 320 height 14
type input "**********"
click at [521, 180] on button "Send" at bounding box center [783, 617] width 24 height 14
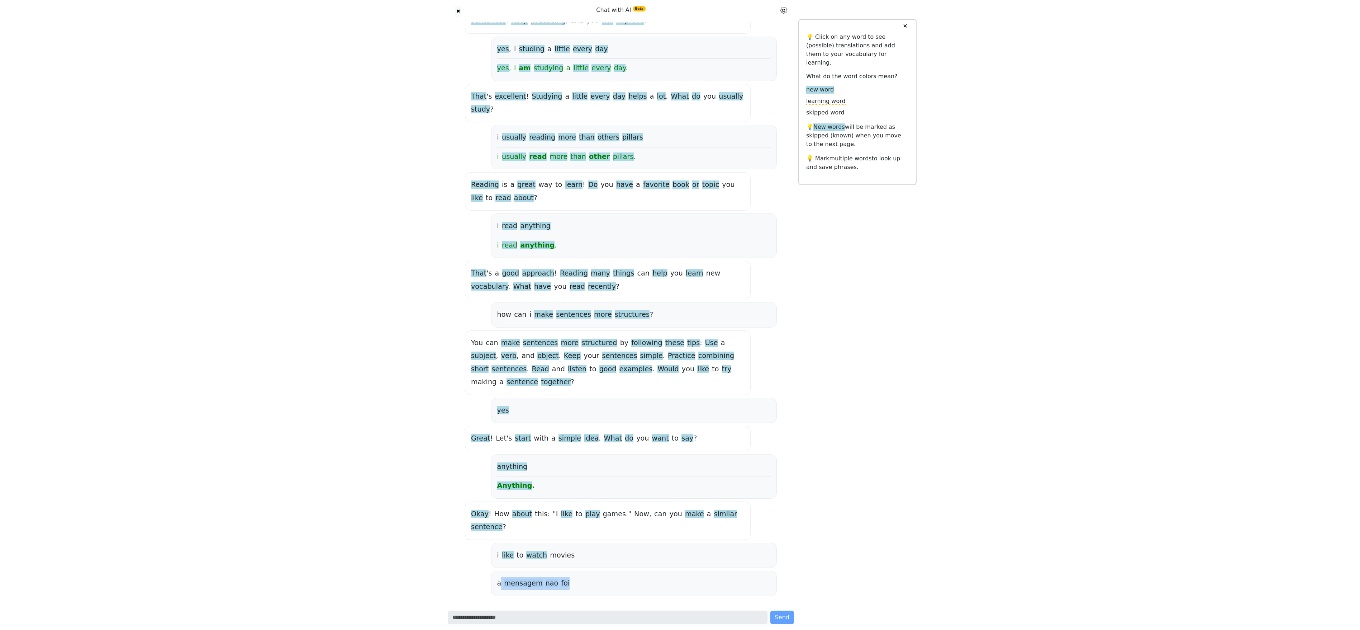
drag, startPoint x: 500, startPoint y: 561, endPoint x: 561, endPoint y: 559, distance: 61.0
click at [521, 180] on div "a mensagem nao foi" at bounding box center [634, 583] width 274 height 13
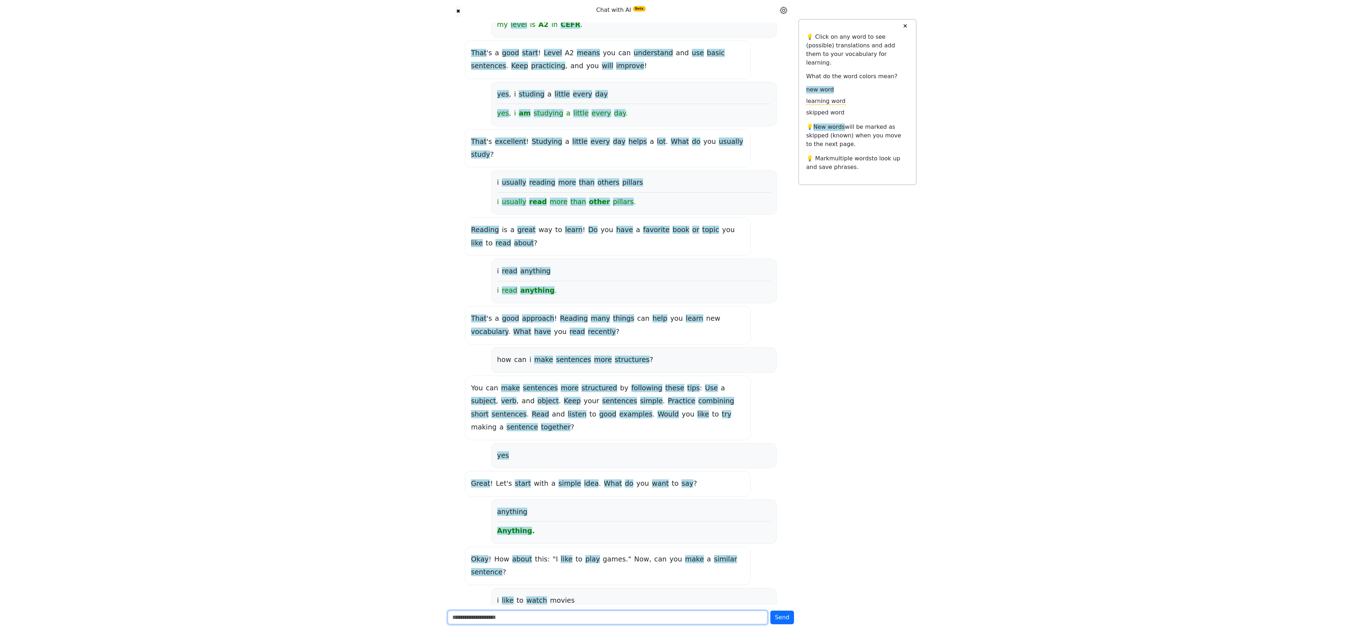
scroll to position [1420, 0]
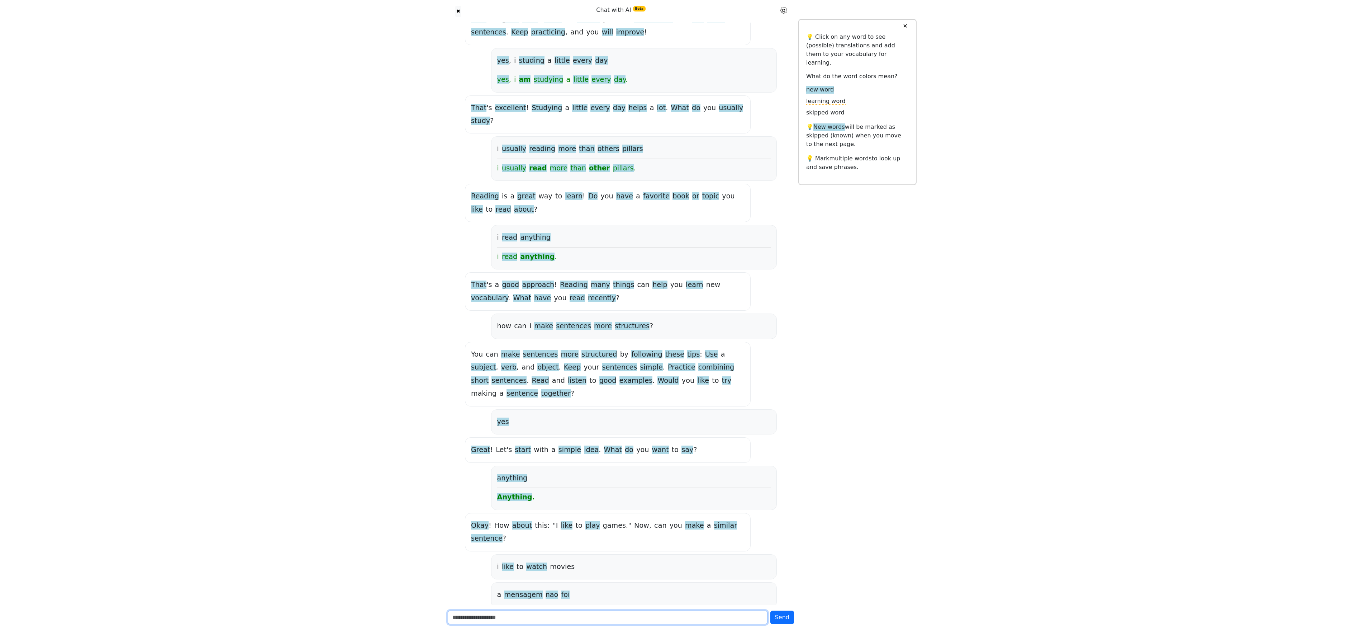
click at [521, 180] on input "text" at bounding box center [608, 617] width 320 height 14
type input "*"
click at [521, 180] on button "Send" at bounding box center [783, 617] width 24 height 14
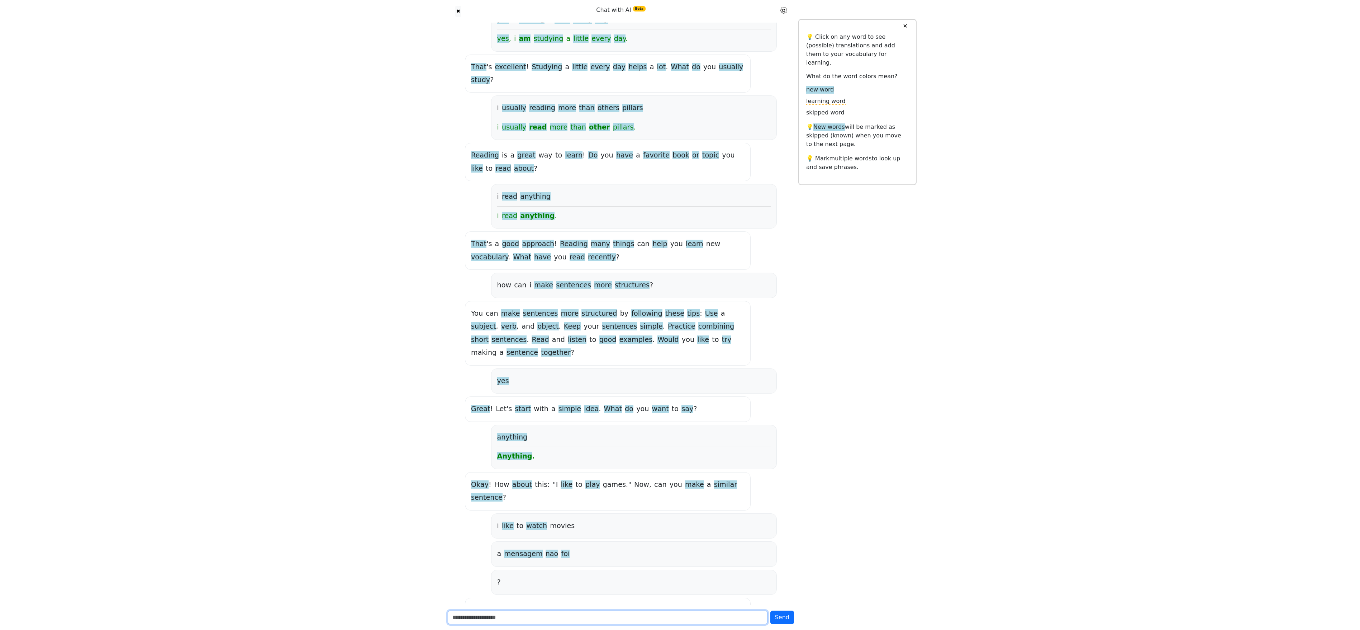
scroll to position [1478, 0]
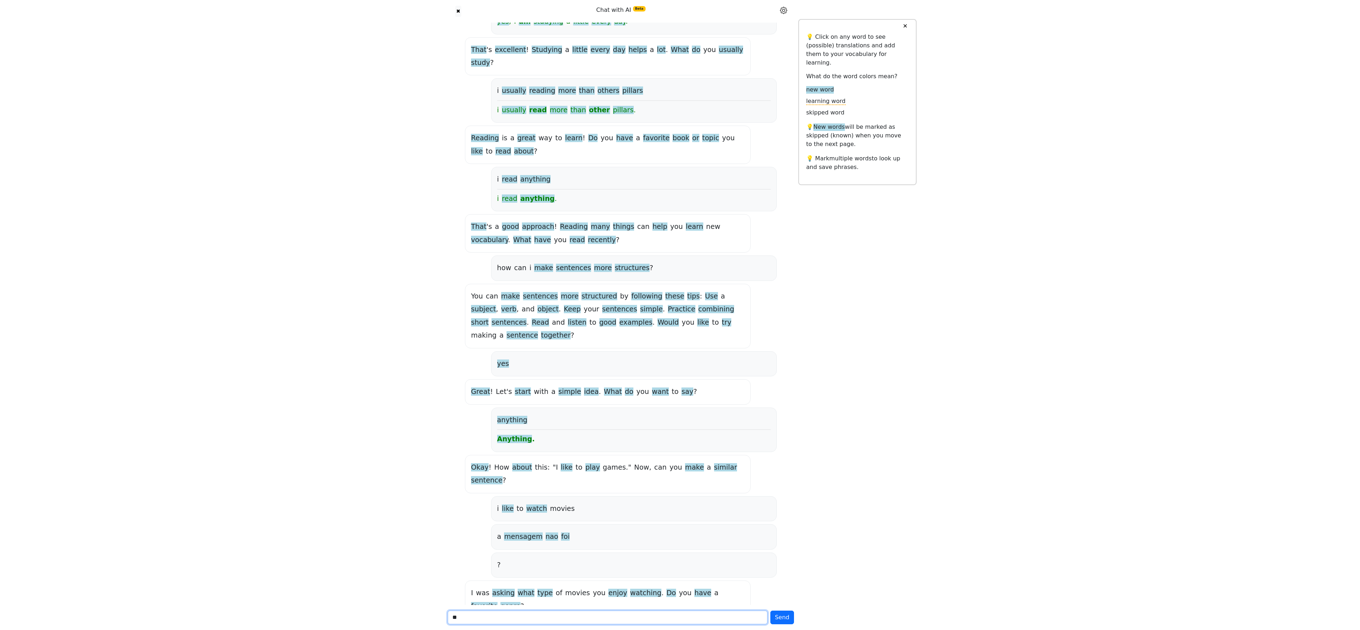
type input "*"
type input "**********"
click at [521, 180] on div "**********" at bounding box center [621, 617] width 355 height 25
click at [521, 180] on input "**********" at bounding box center [608, 617] width 320 height 14
type input "**********"
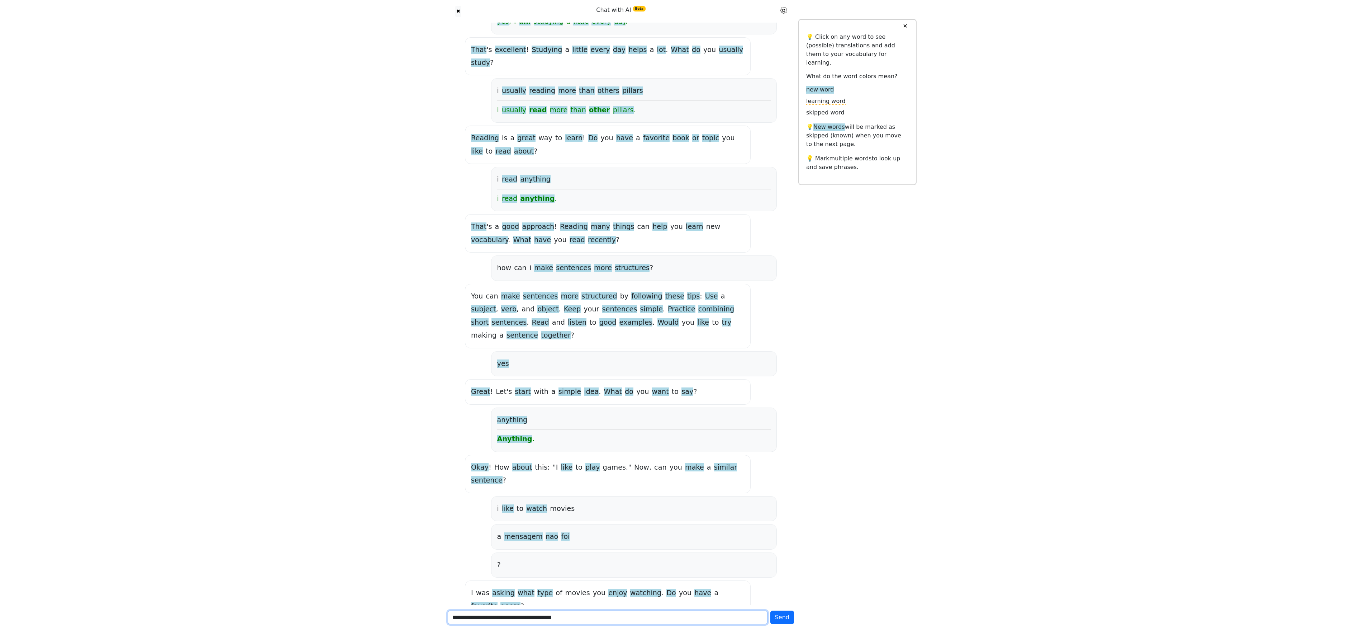
click at [521, 180] on button "Send" at bounding box center [783, 617] width 24 height 14
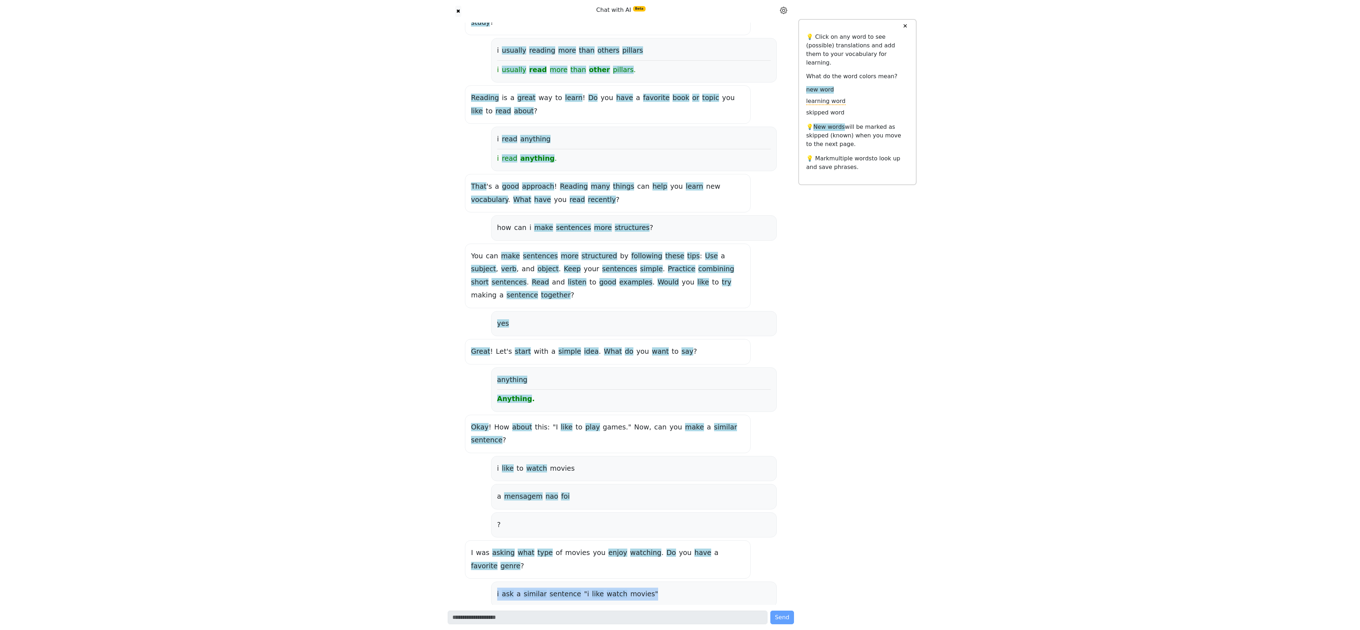
drag, startPoint x: 498, startPoint y: 562, endPoint x: 641, endPoint y: 557, distance: 143.5
click at [521, 180] on div "i ask a similar sentence " i like watch movies "" at bounding box center [634, 593] width 274 height 13
click at [521, 180] on div "i ask a similar sentence " i like watch movies "" at bounding box center [634, 593] width 286 height 25
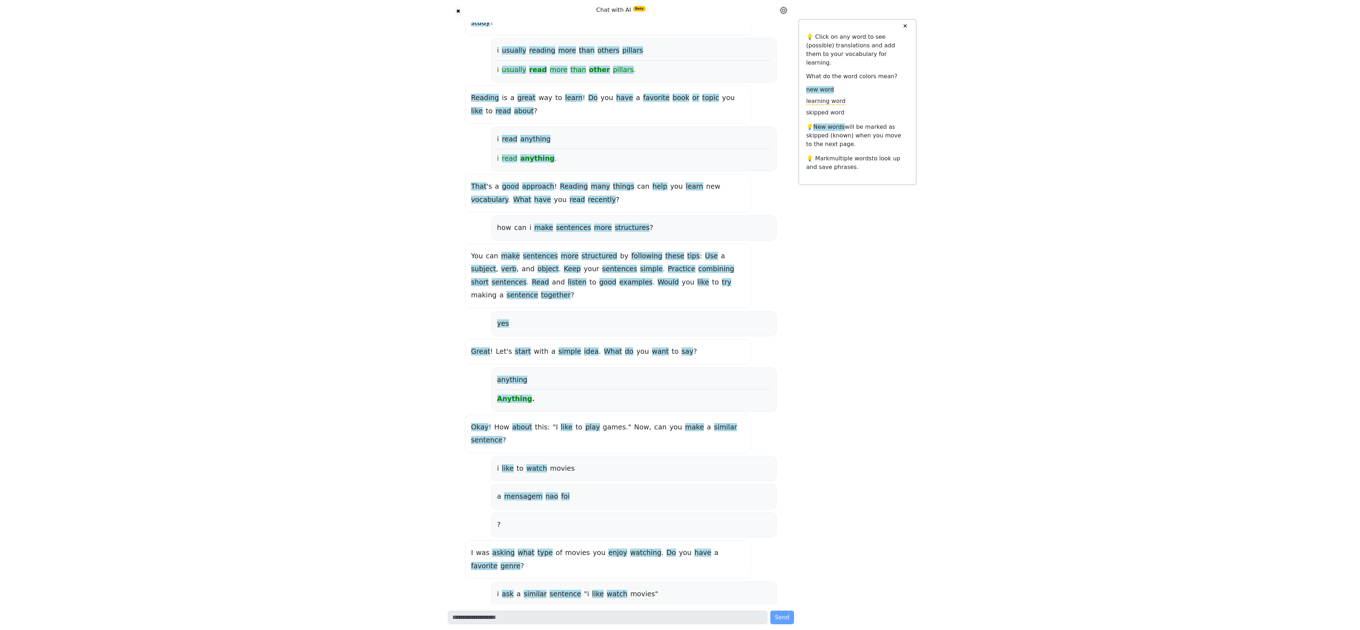
click at [510, 180] on div "i ask a similar sentence " i like watch movies "" at bounding box center [634, 593] width 286 height 25
click at [503, 180] on span "ask" at bounding box center [508, 594] width 12 height 9
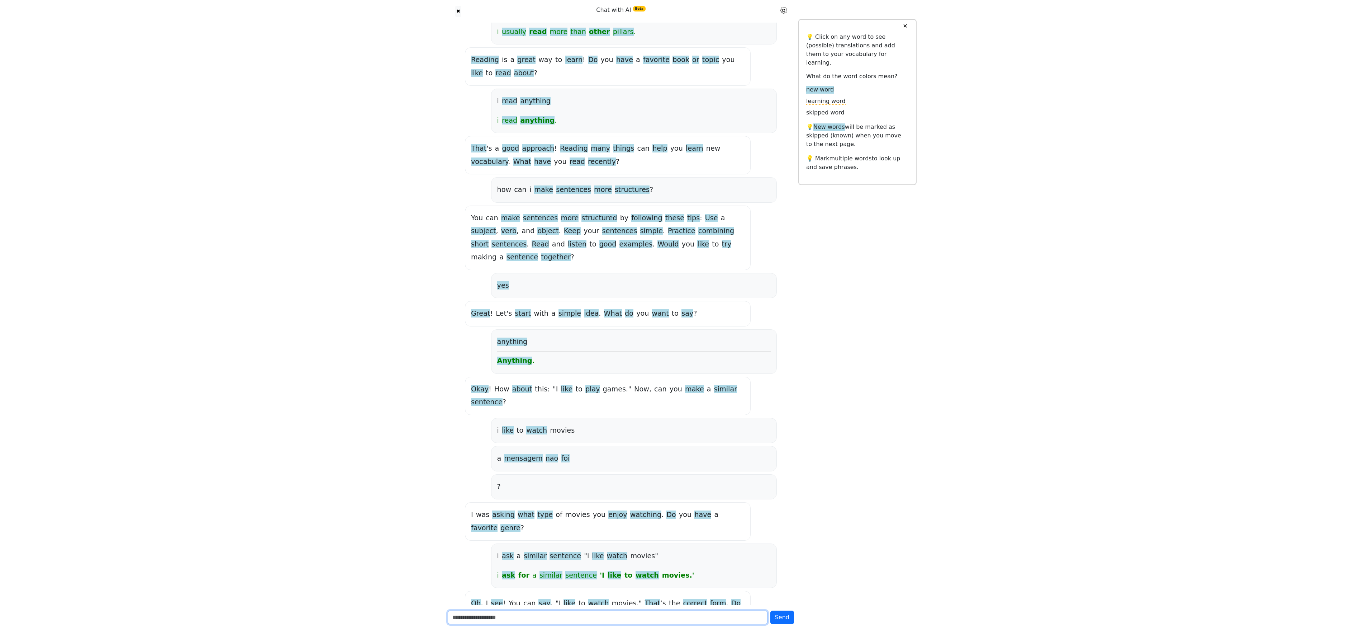
scroll to position [1568, 0]
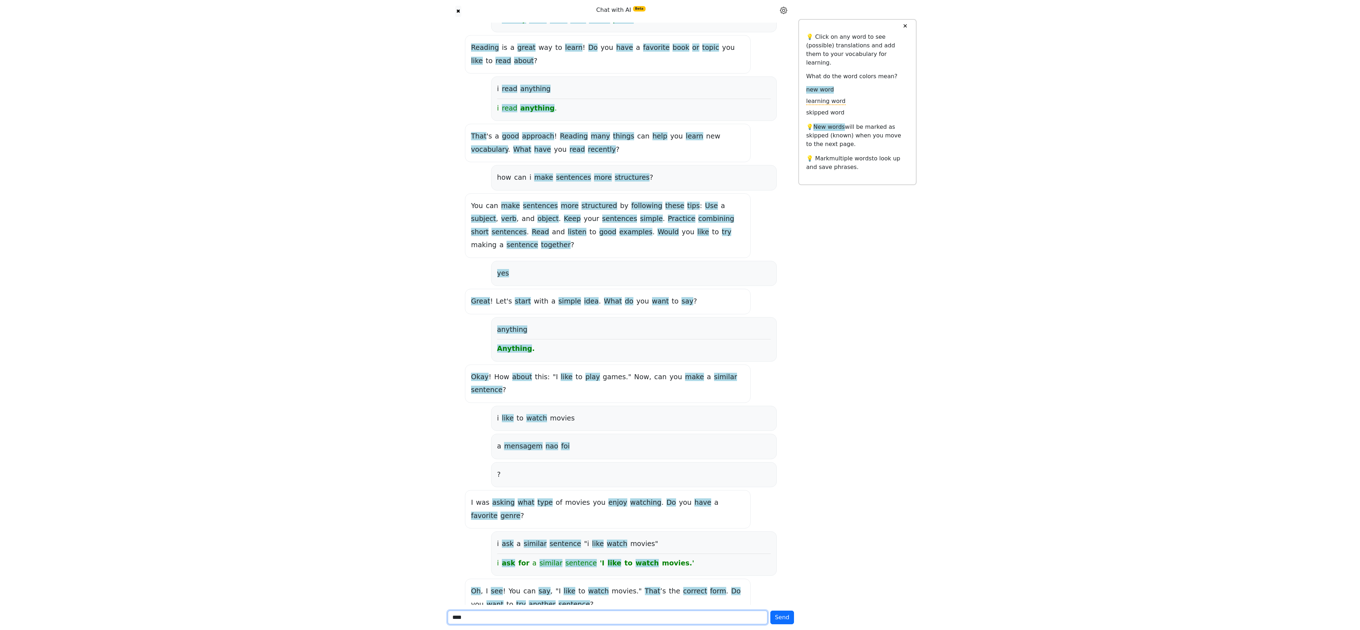
type input "****"
click at [521, 180] on button "Send" at bounding box center [783, 617] width 24 height 14
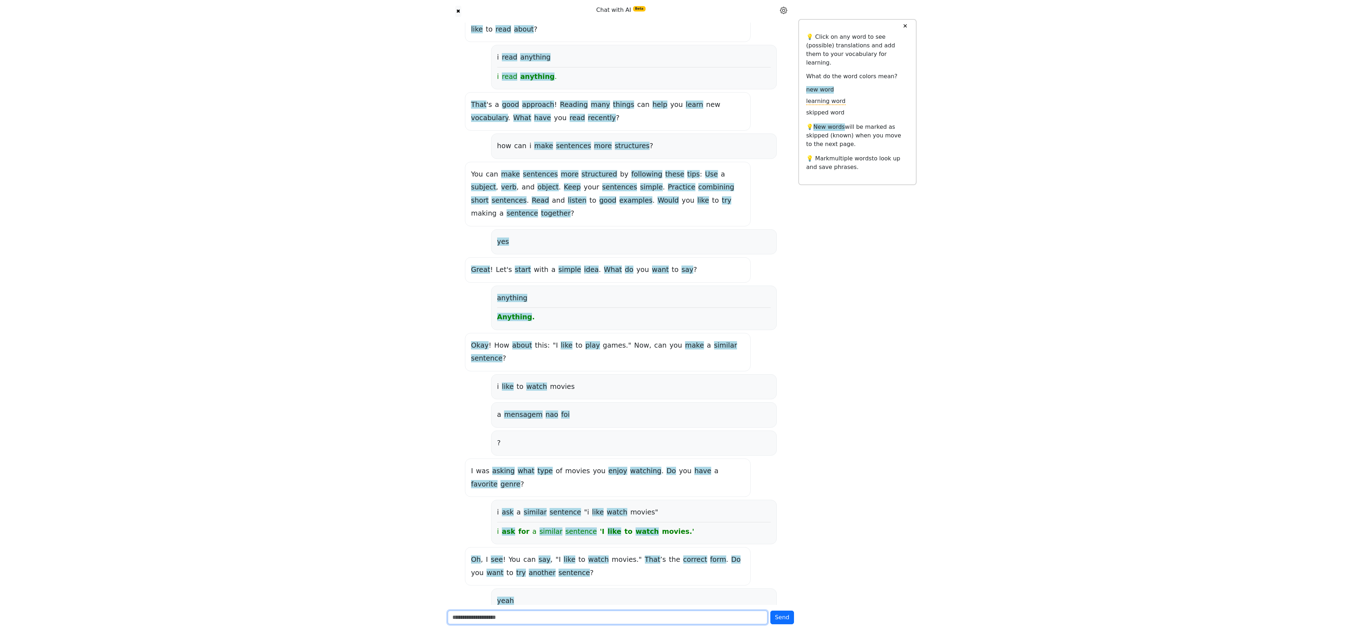
scroll to position [1626, 0]
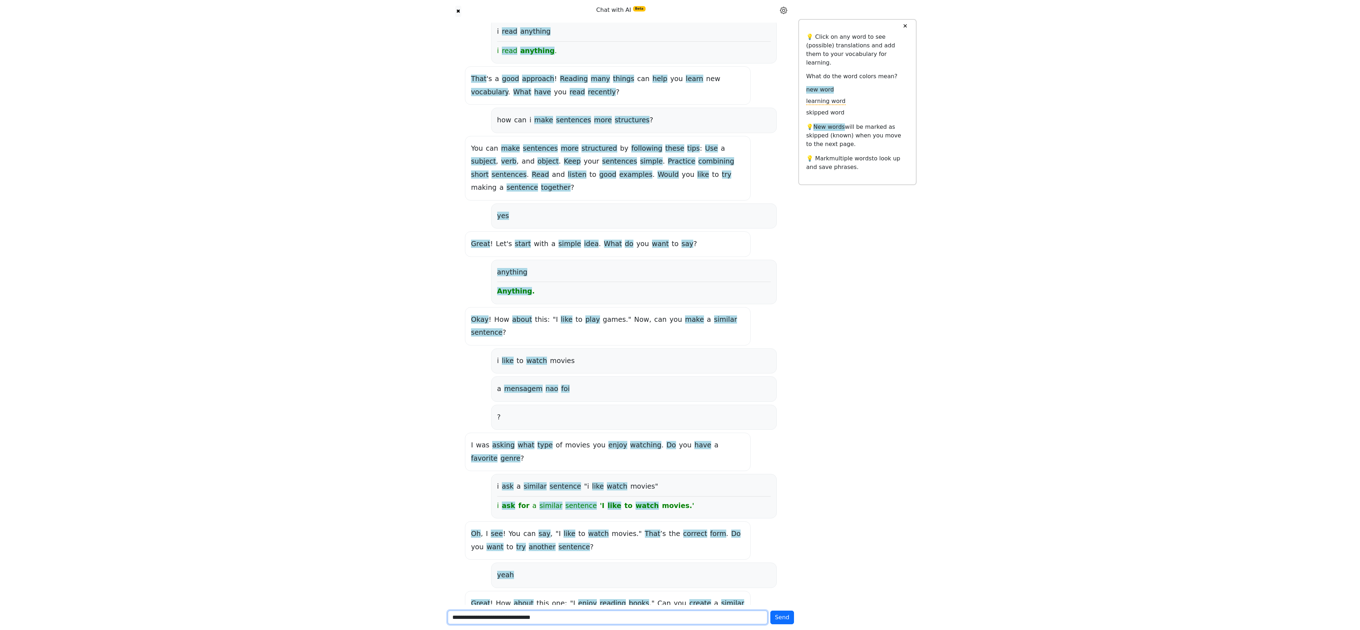
type input "**********"
click at [521, 180] on button "Send" at bounding box center [783, 617] width 24 height 14
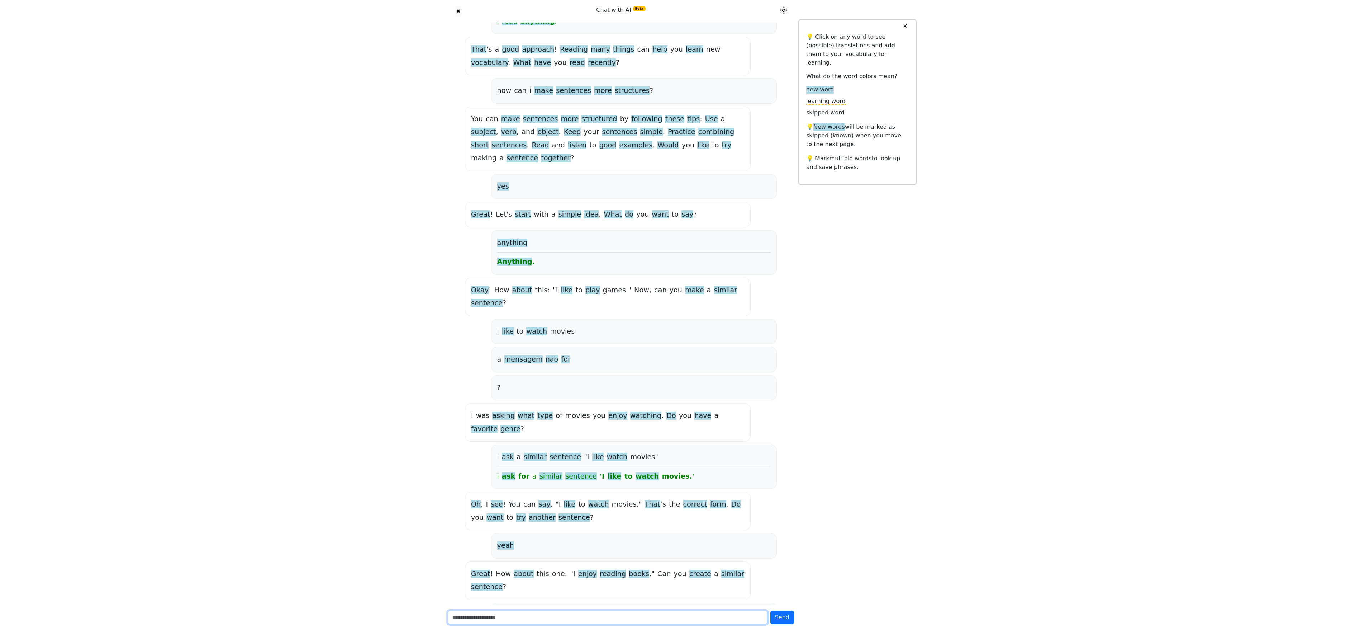
scroll to position [1703, 0]
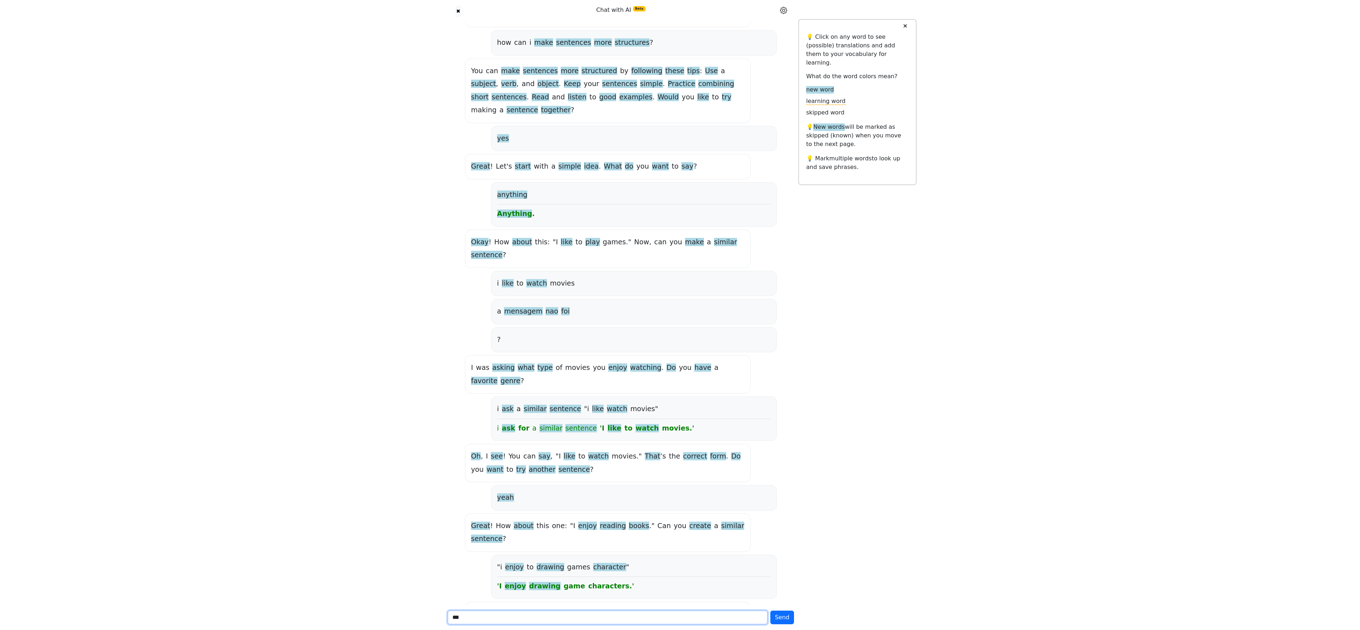
type input "***"
click at [521, 180] on button "Send" at bounding box center [783, 617] width 24 height 14
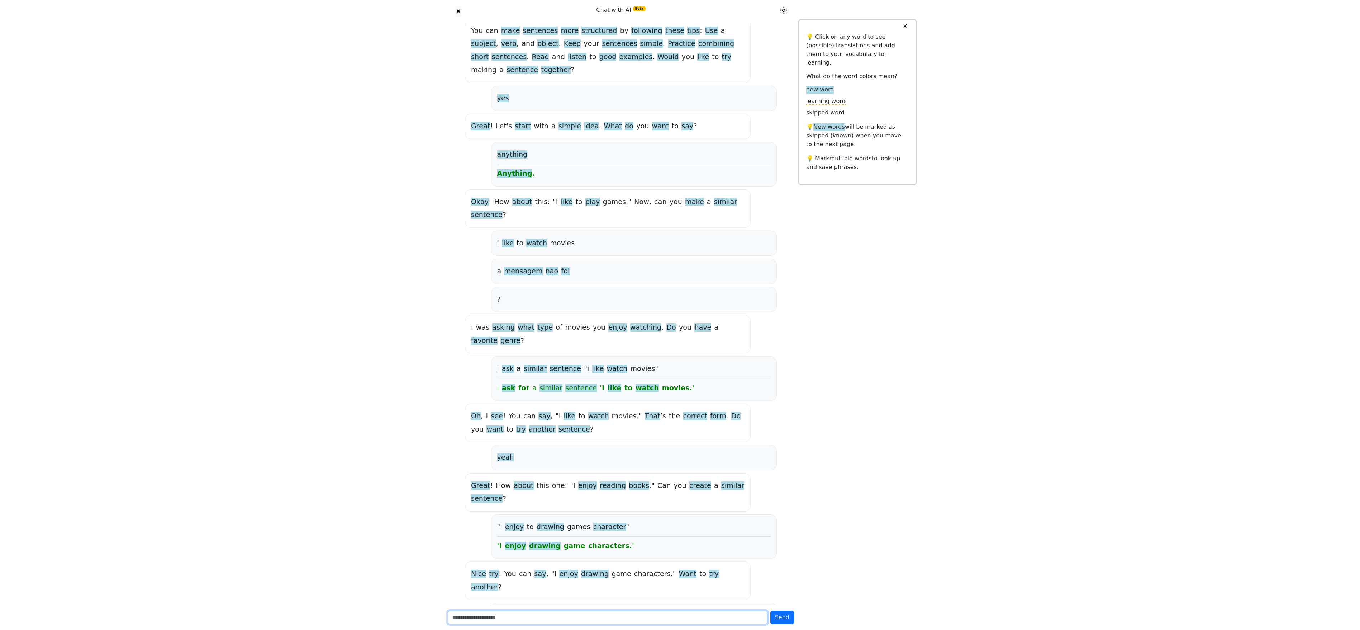
scroll to position [1774, 0]
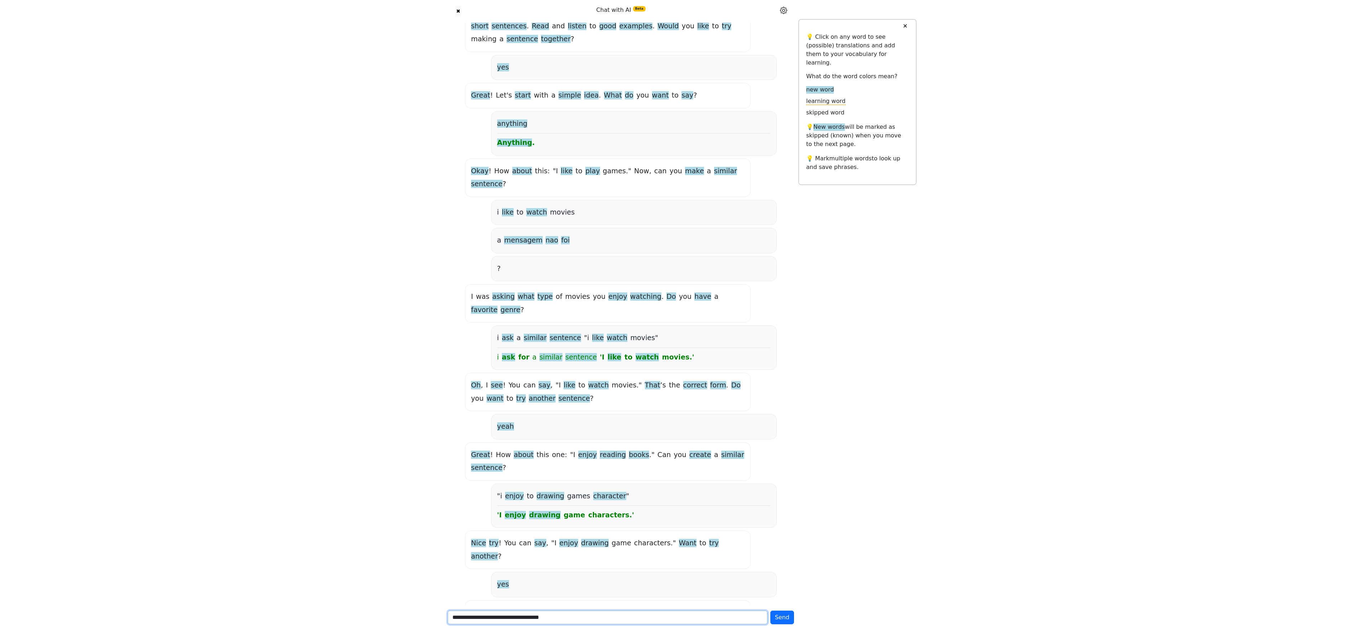
type input "**********"
click at [521, 180] on button "Send" at bounding box center [783, 617] width 24 height 14
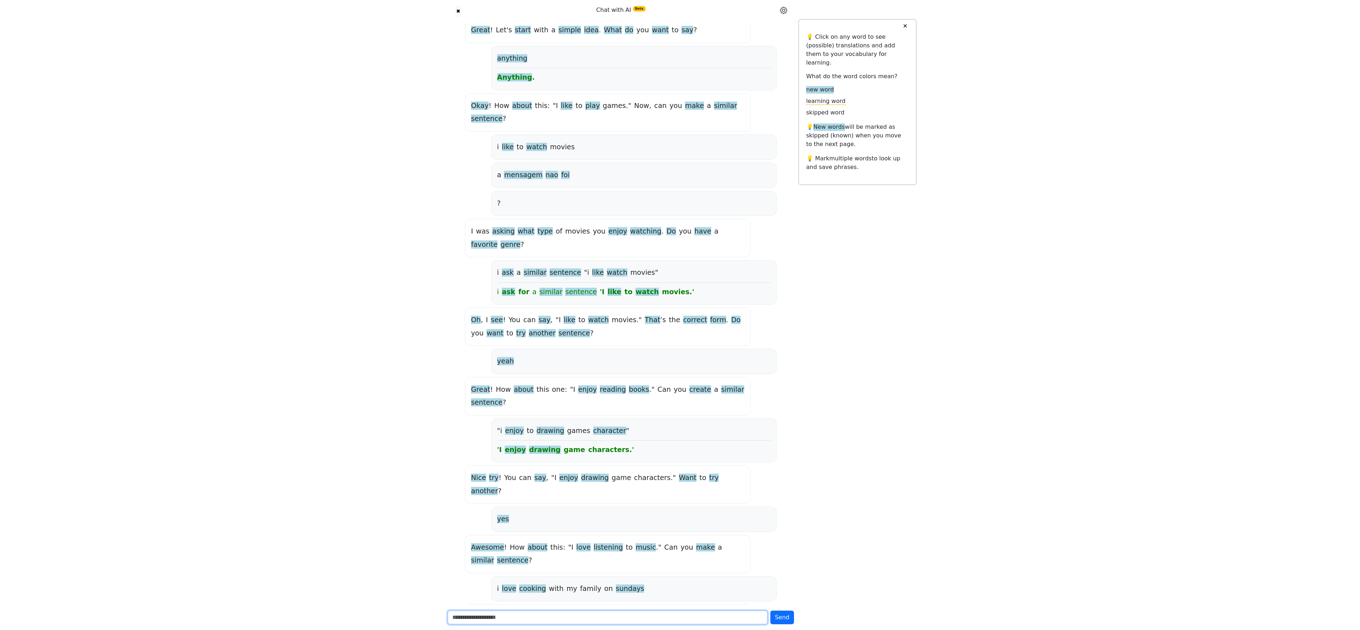
scroll to position [1845, 0]
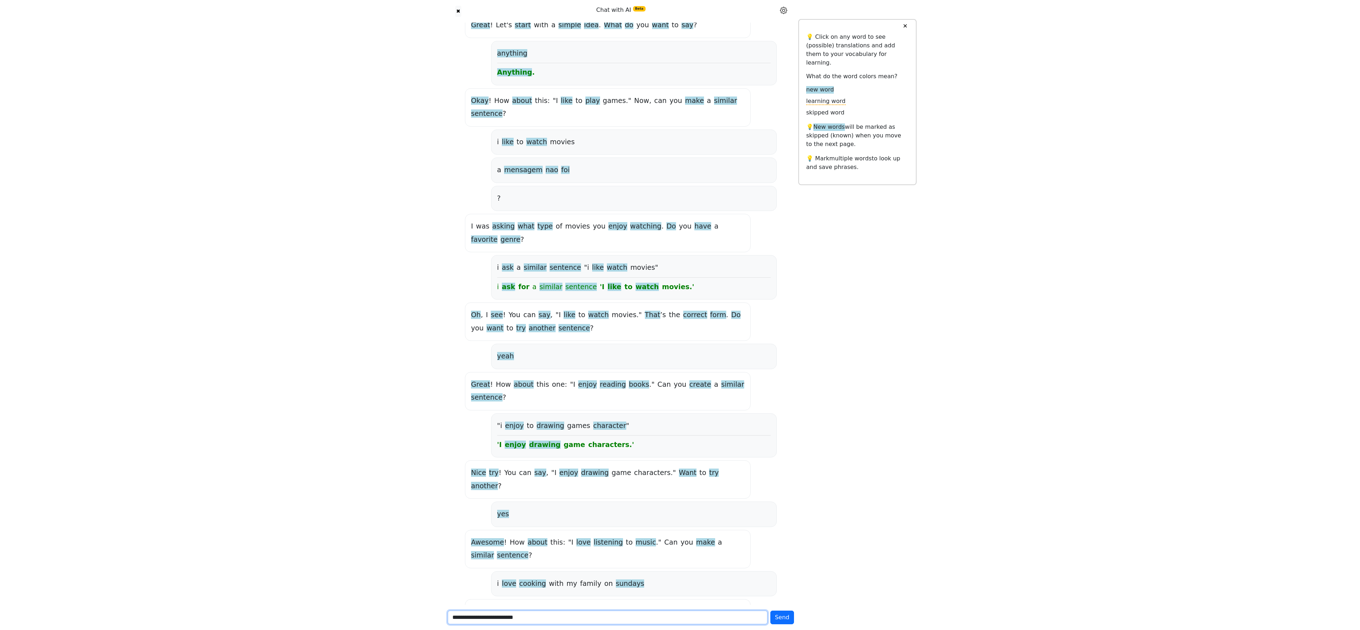
type input "**********"
click at [521, 180] on button "Send" at bounding box center [783, 617] width 24 height 14
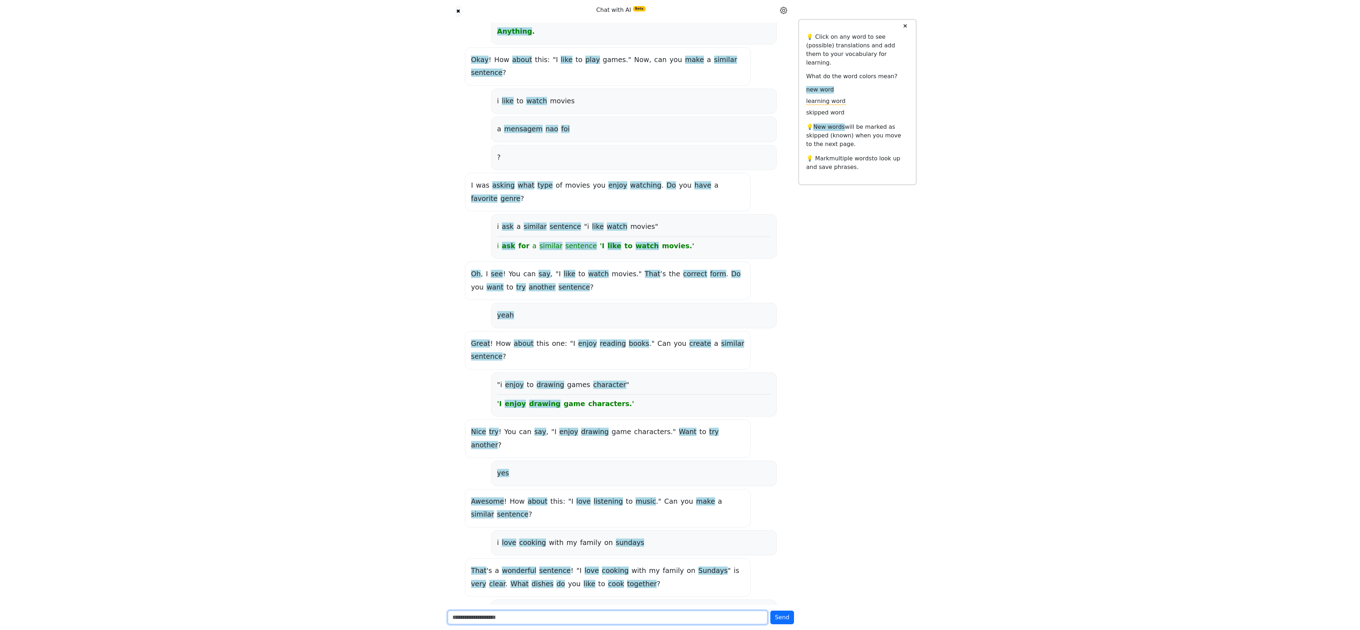
scroll to position [1903, 0]
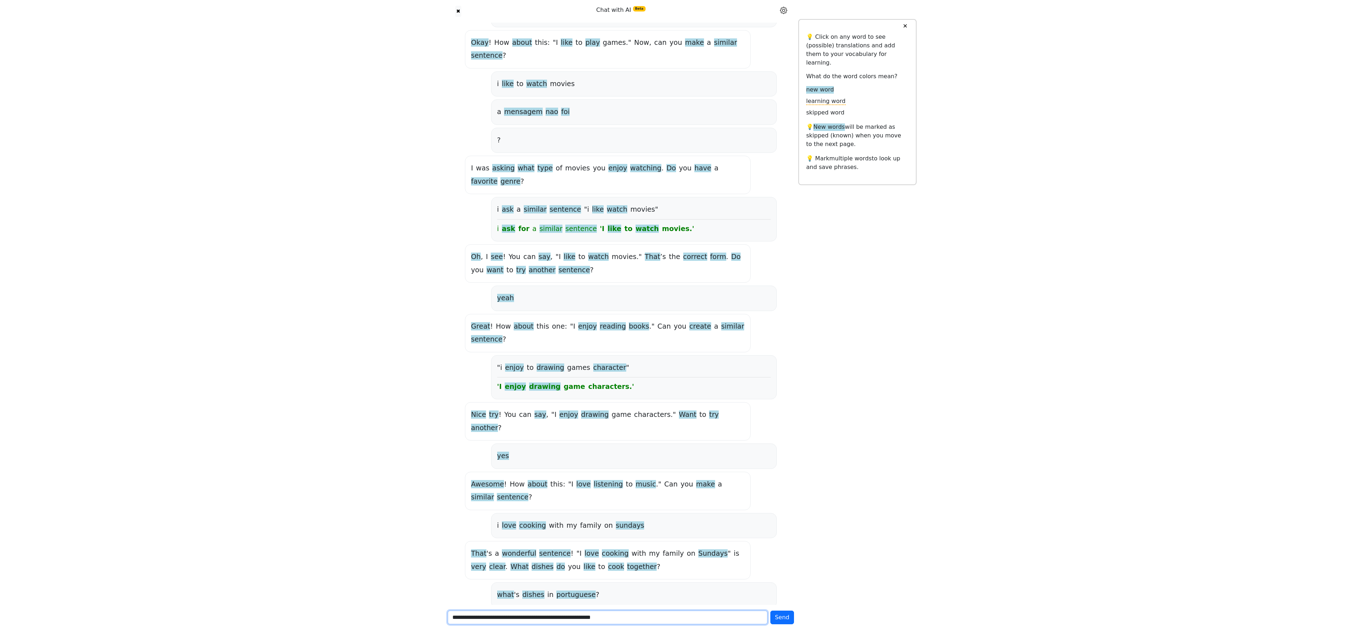
type input "**********"
click at [521, 180] on button "Send" at bounding box center [783, 617] width 24 height 14
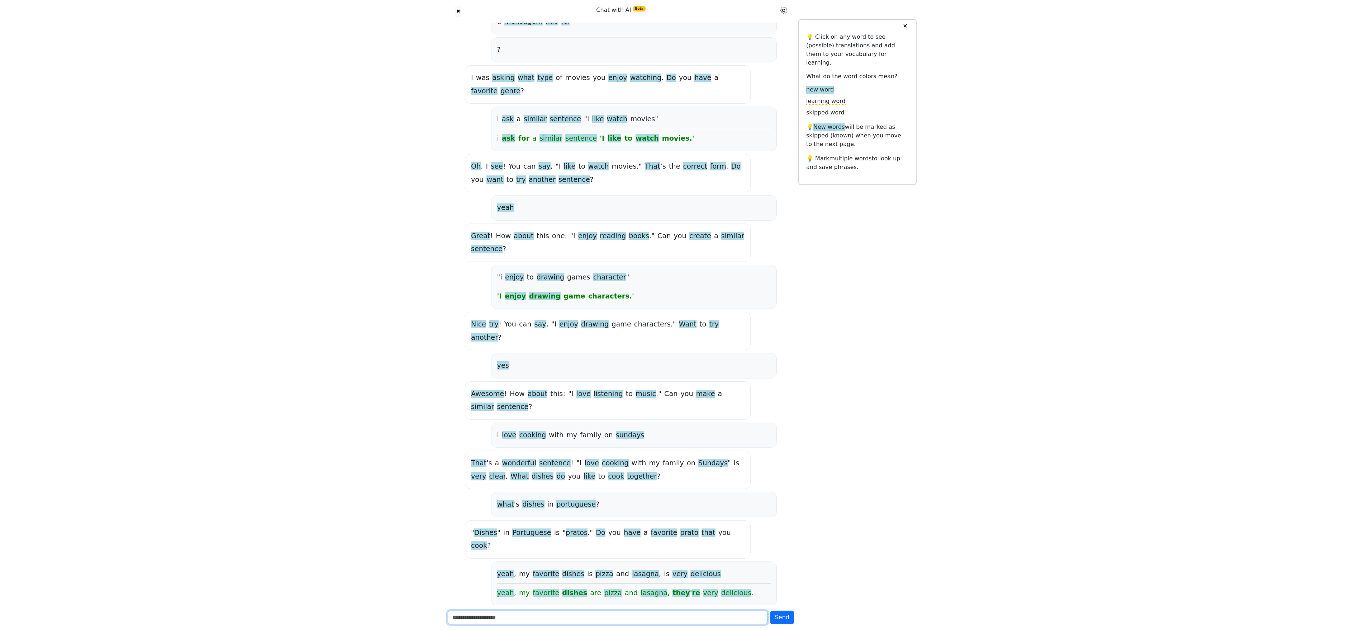
scroll to position [1778, 0]
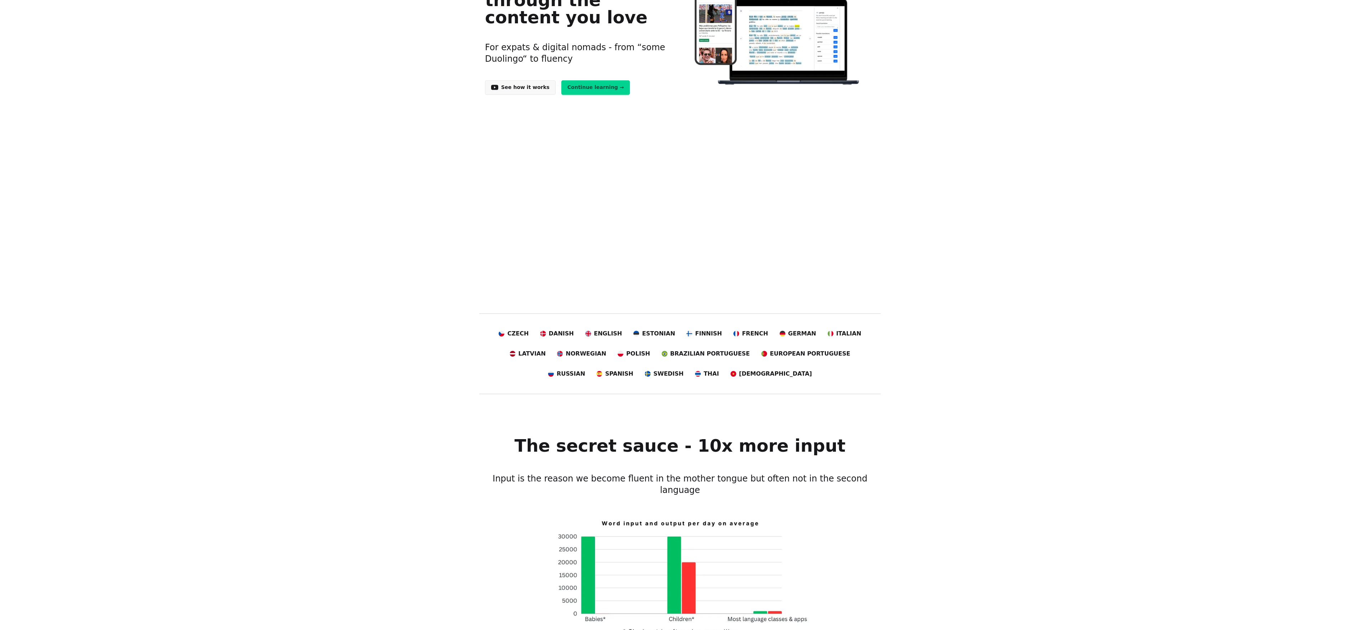
scroll to position [108, 0]
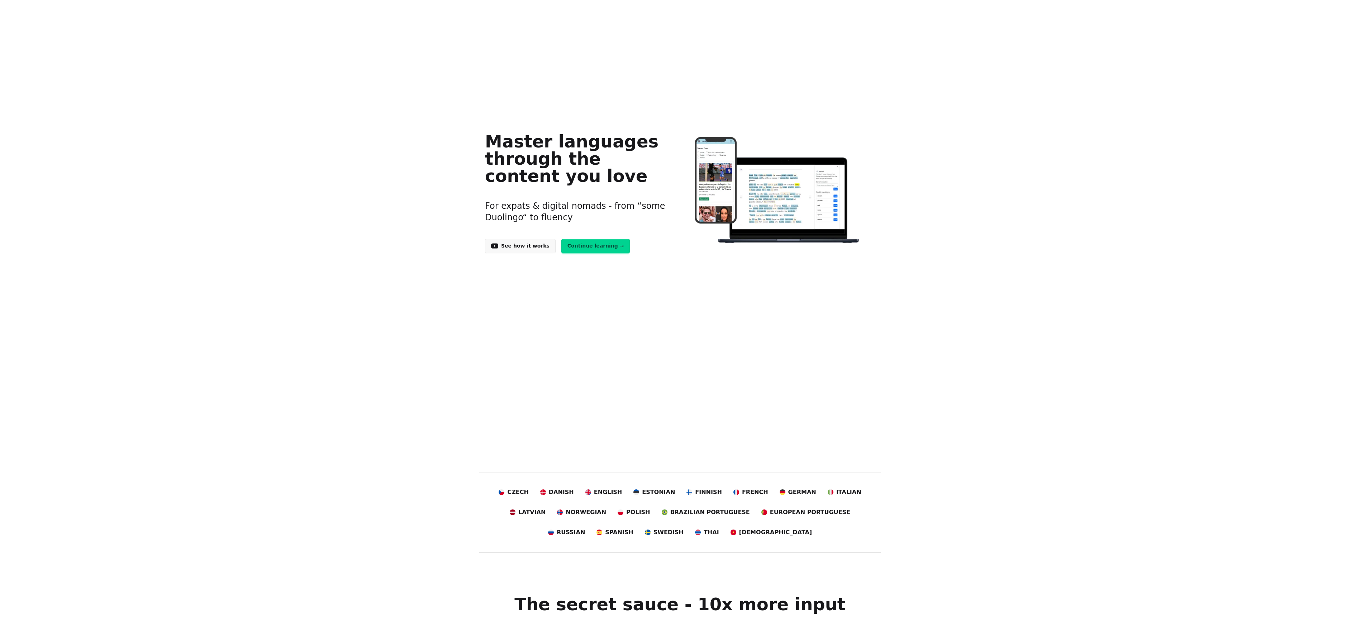
click at [580, 244] on link "Continue learning →" at bounding box center [596, 246] width 69 height 14
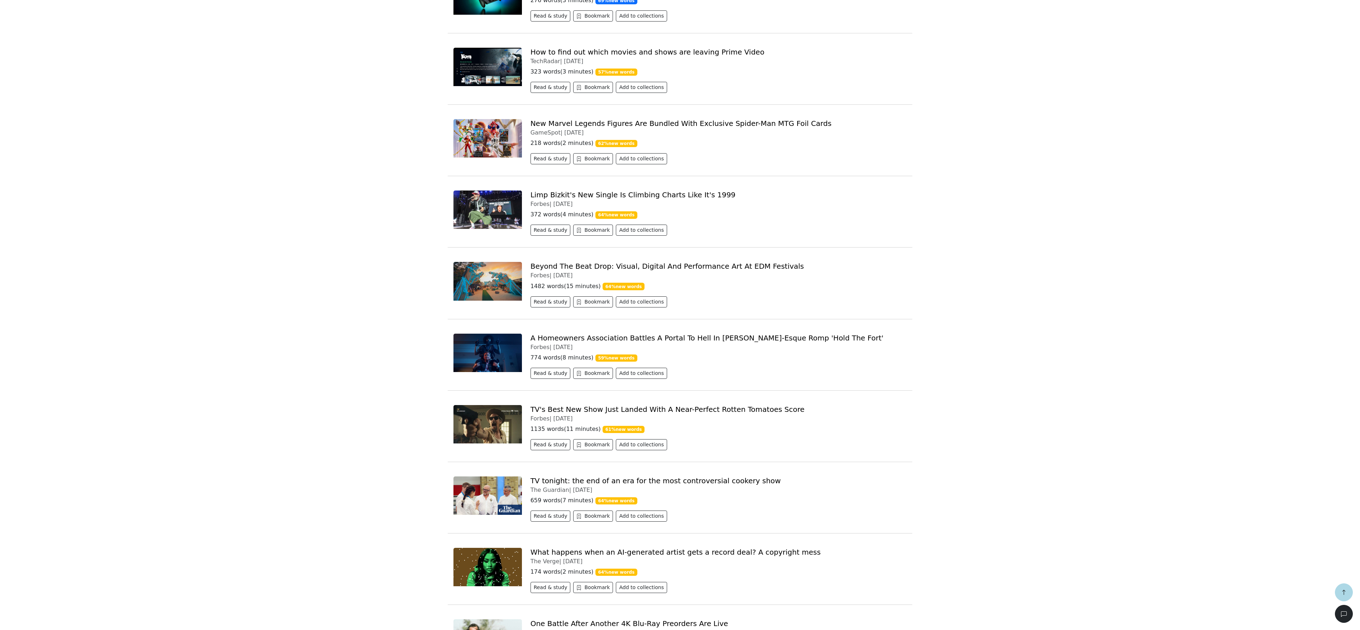
scroll to position [538, 0]
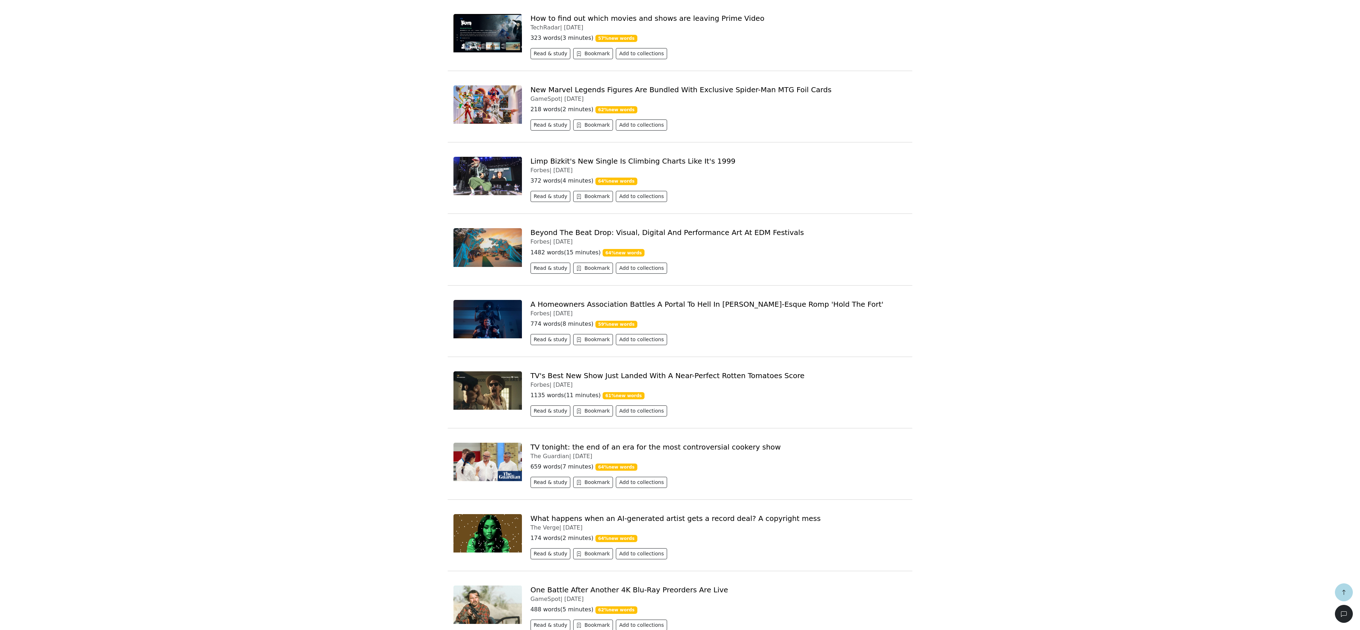
click at [552, 165] on link "Limp Bizkit's New Single Is Climbing Charts Like It's 1999" at bounding box center [633, 161] width 205 height 9
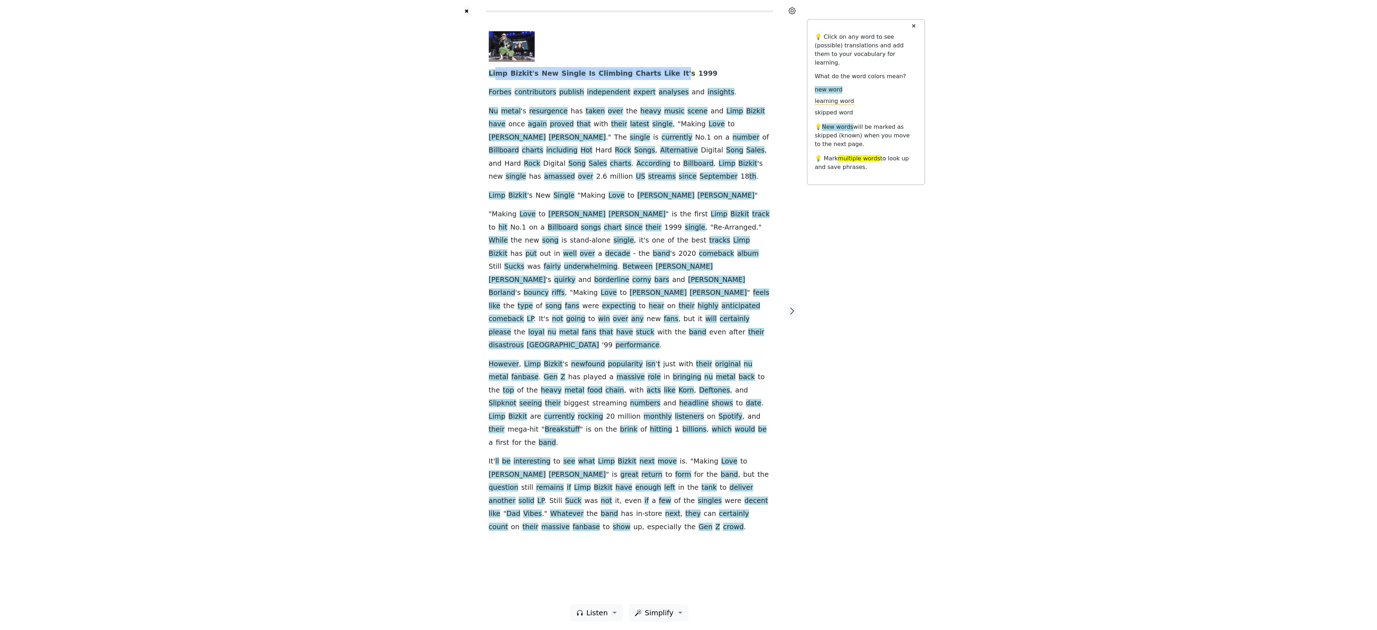
drag, startPoint x: 496, startPoint y: 74, endPoint x: 658, endPoint y: 71, distance: 161.4
click at [658, 71] on div "Limp Bizkit ' s New Single Is Climbing Charts Like It ' s 1999 Forbes contribut…" at bounding box center [629, 282] width 281 height 502
click at [700, 17] on div "✖" at bounding box center [629, 8] width 355 height 17
click at [731, 61] on div at bounding box center [627, 46] width 276 height 30
click at [729, 61] on div at bounding box center [627, 46] width 276 height 30
